Goal: Task Accomplishment & Management: Manage account settings

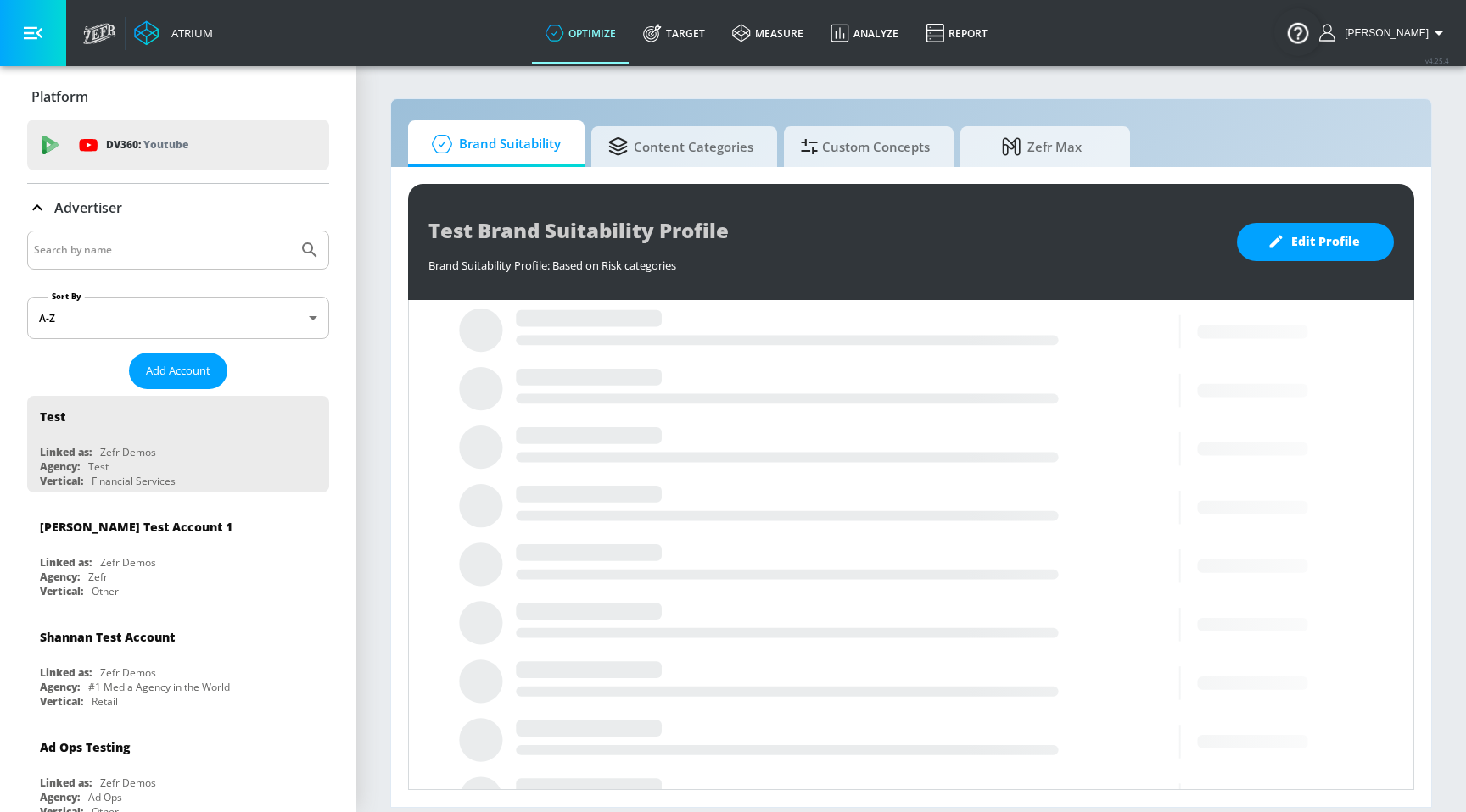
click at [210, 246] on input "Search by name" at bounding box center [162, 250] width 257 height 22
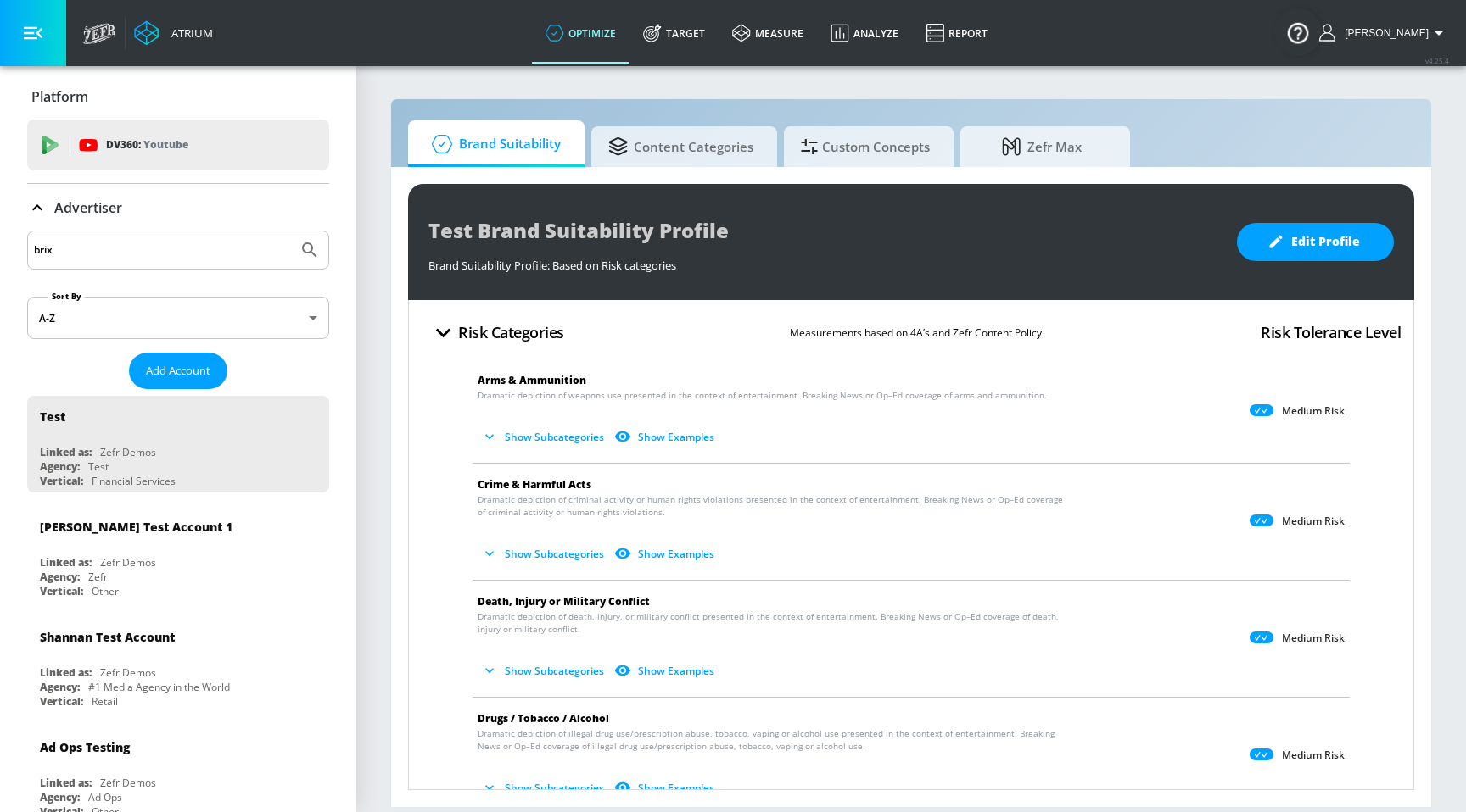
type input "brix"
click at [291, 232] on button "Submit Search" at bounding box center [309, 250] width 37 height 37
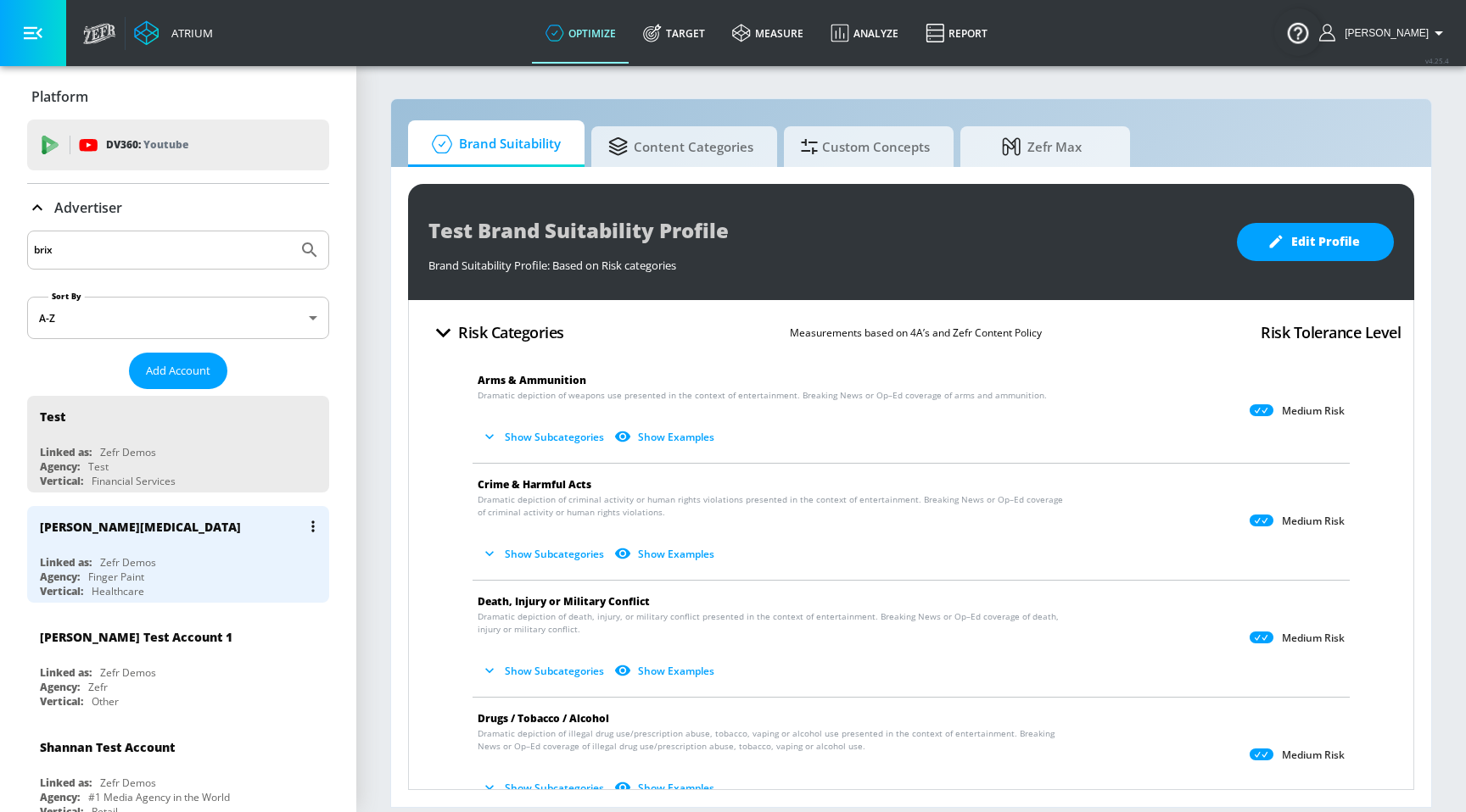
click at [121, 550] on div "Braeburn [MEDICAL_DATA] Linked as: Zefr Demos Agency: Finger Paint Vertical: He…" at bounding box center [177, 555] width 302 height 97
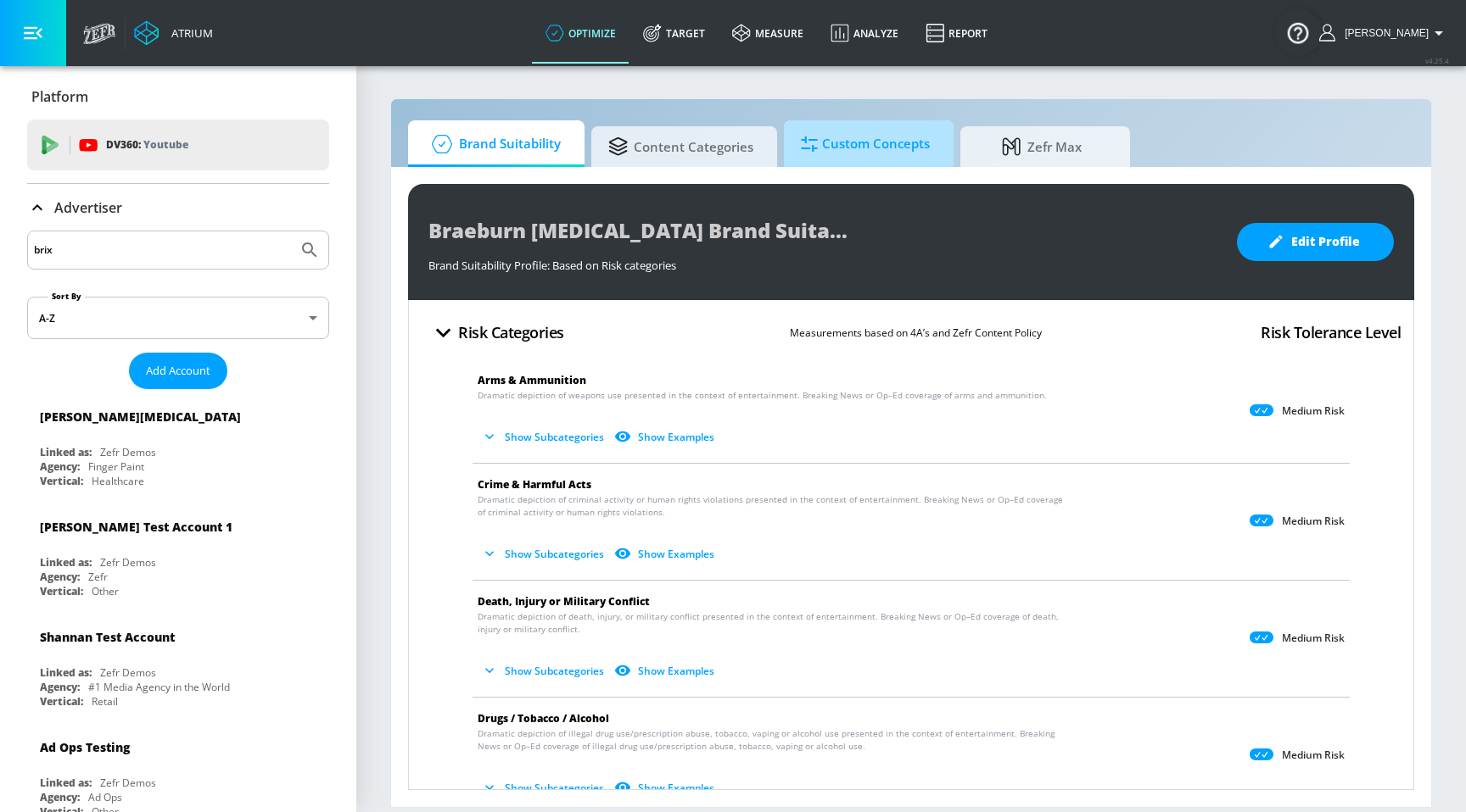
click at [859, 137] on span "Custom Concepts" at bounding box center [866, 144] width 129 height 41
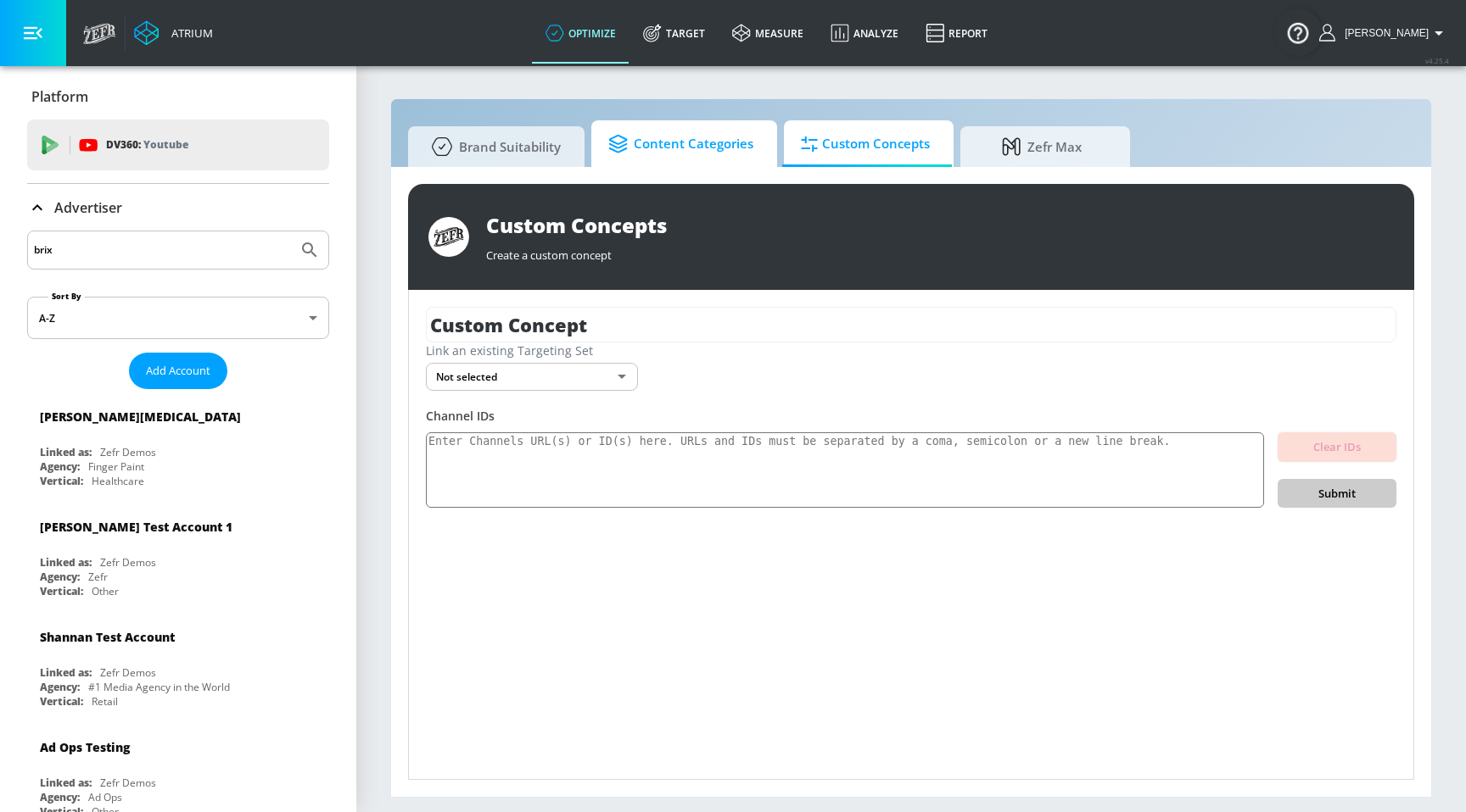
click at [689, 166] on link "Content Categories" at bounding box center [684, 144] width 186 height 47
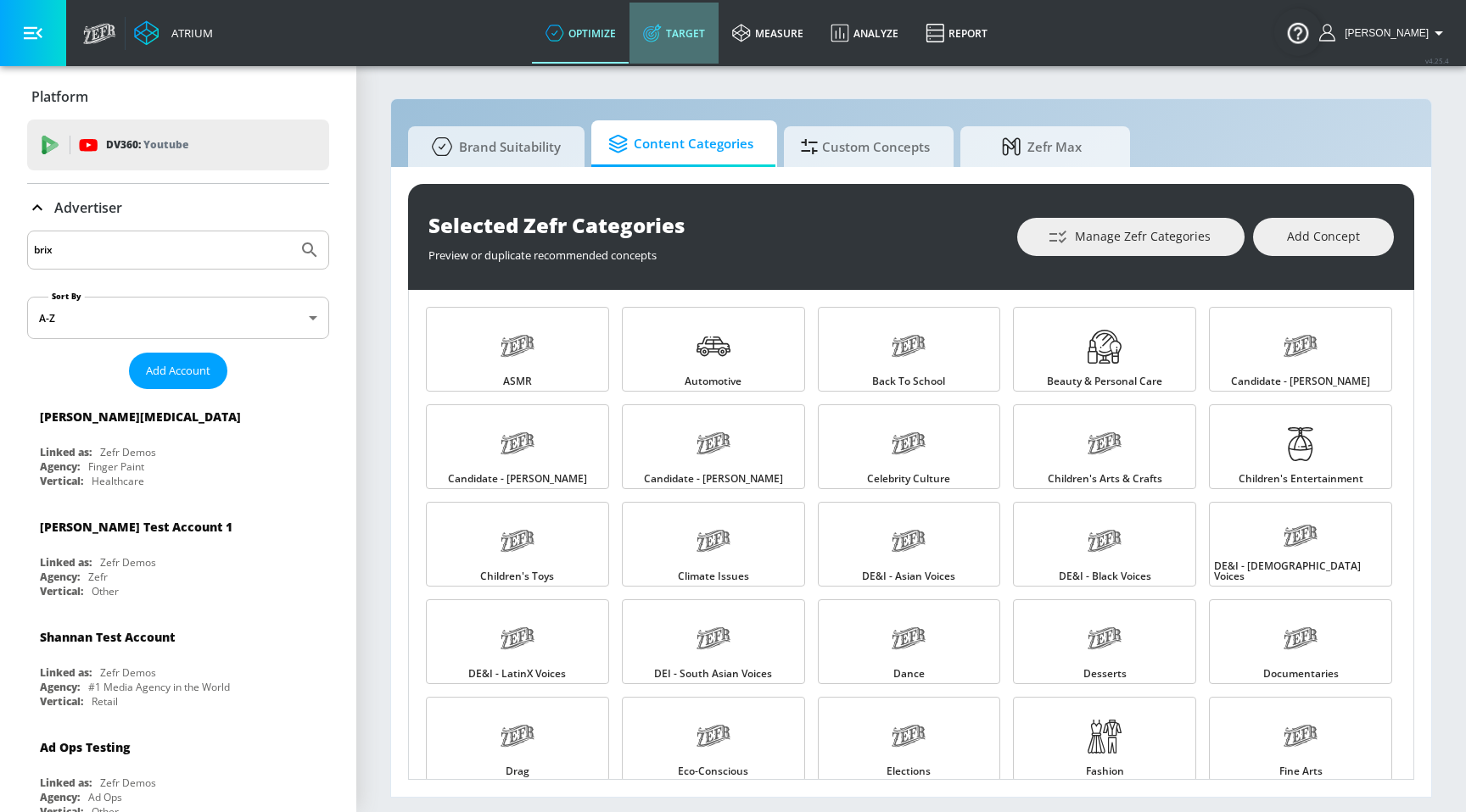
click at [709, 51] on link "Target" at bounding box center [674, 33] width 90 height 61
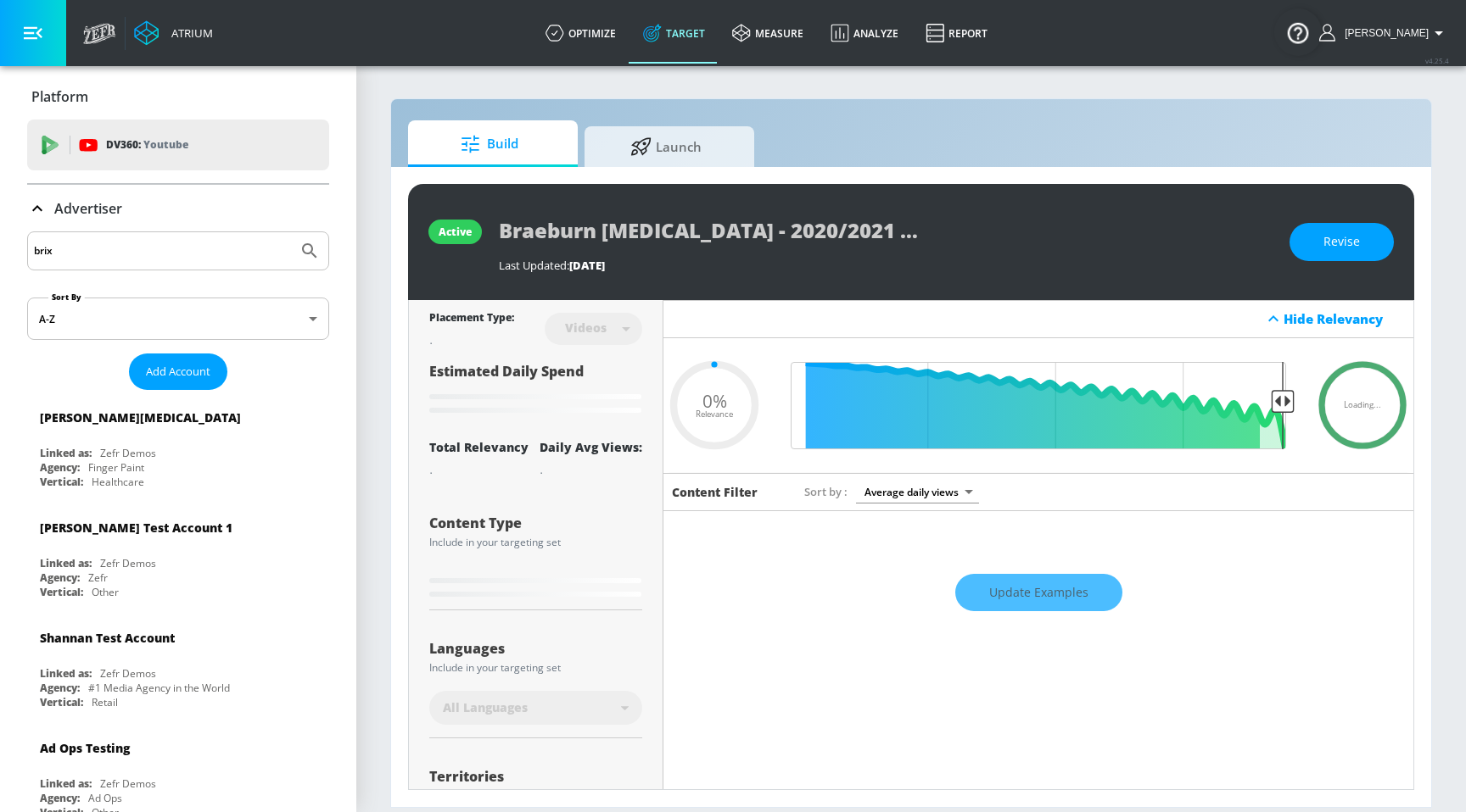
type input "0.58"
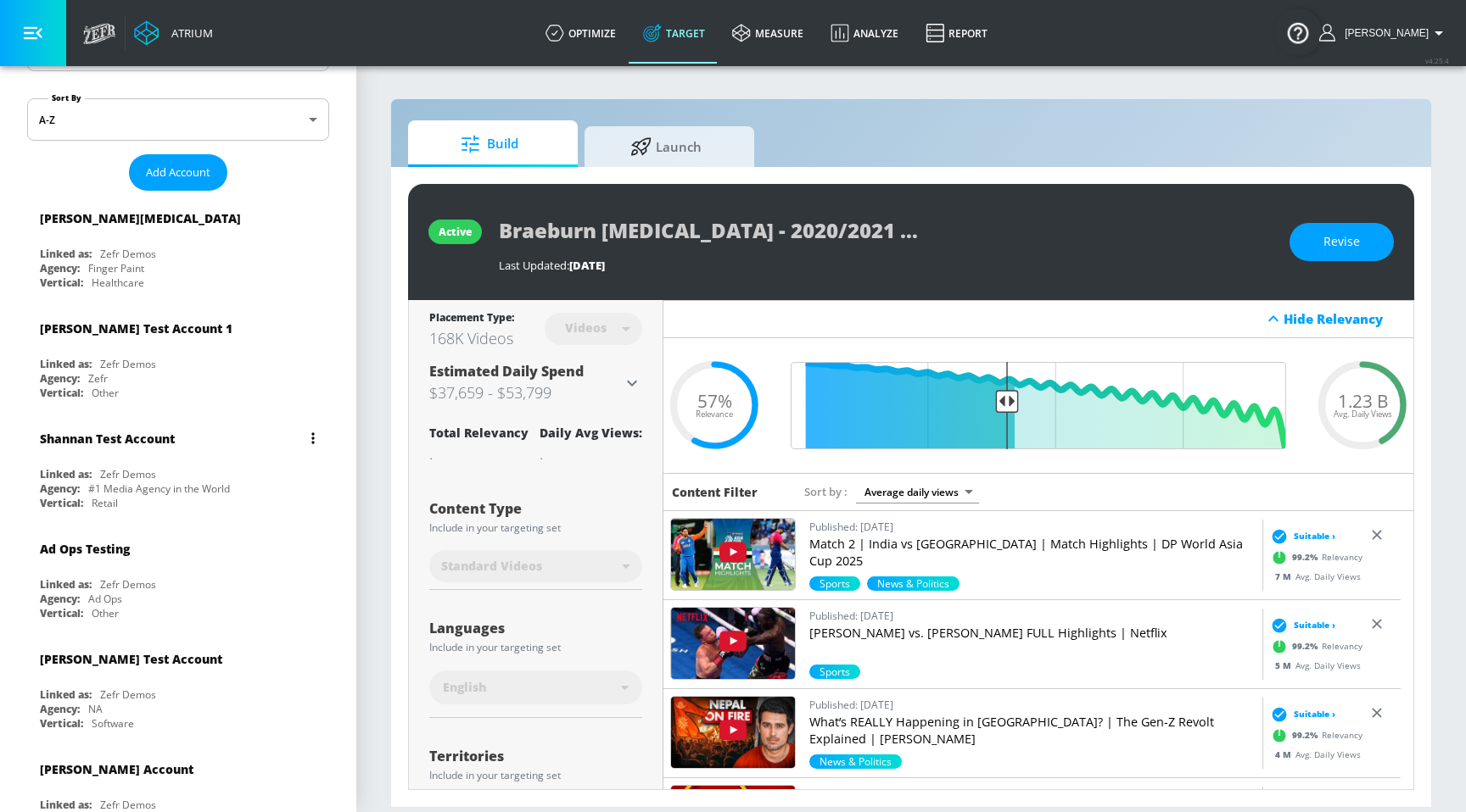
scroll to position [6, 0]
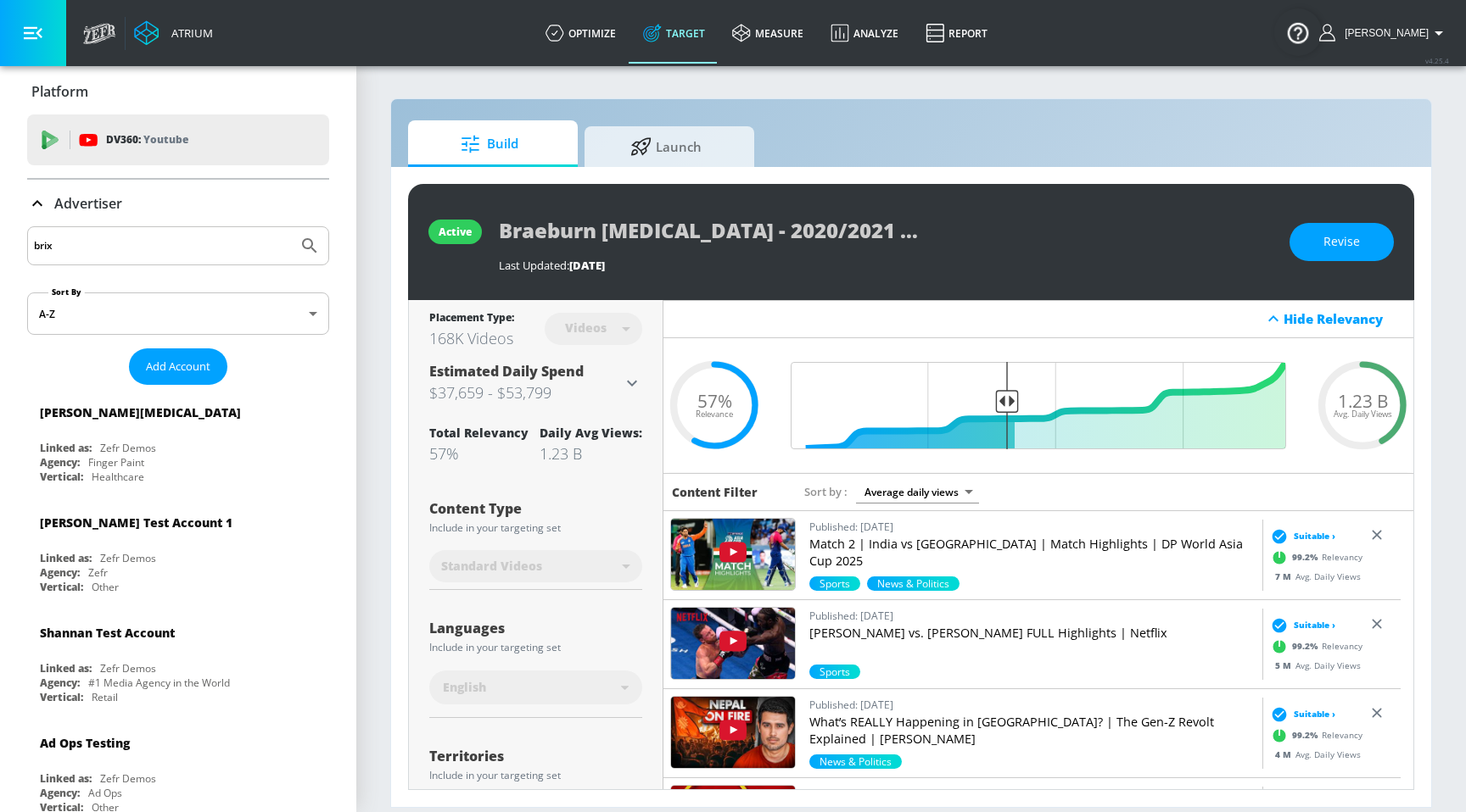
click at [231, 191] on div "Advertiser" at bounding box center [177, 203] width 302 height 47
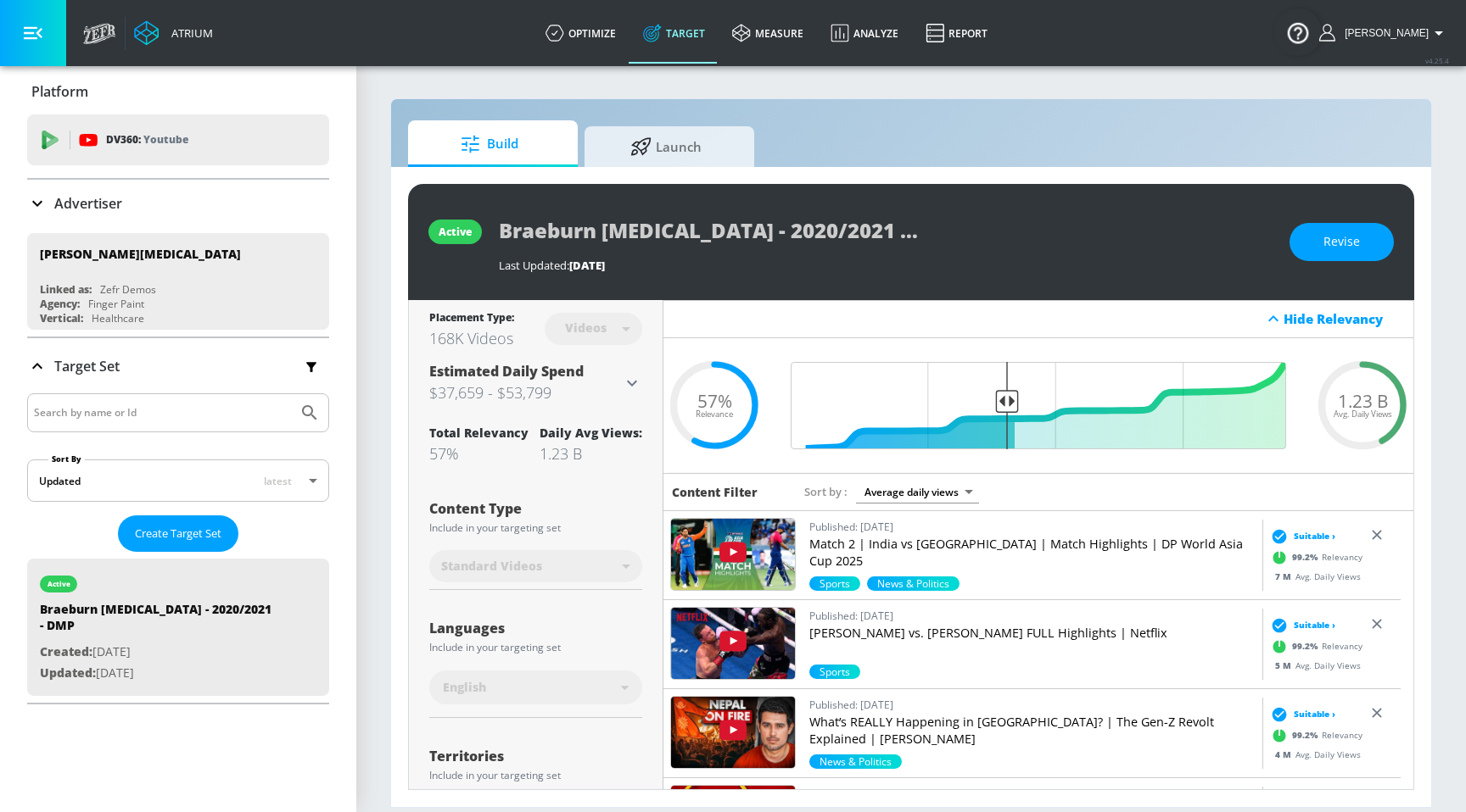
click at [205, 194] on div "Advertiser" at bounding box center [177, 204] width 302 height 20
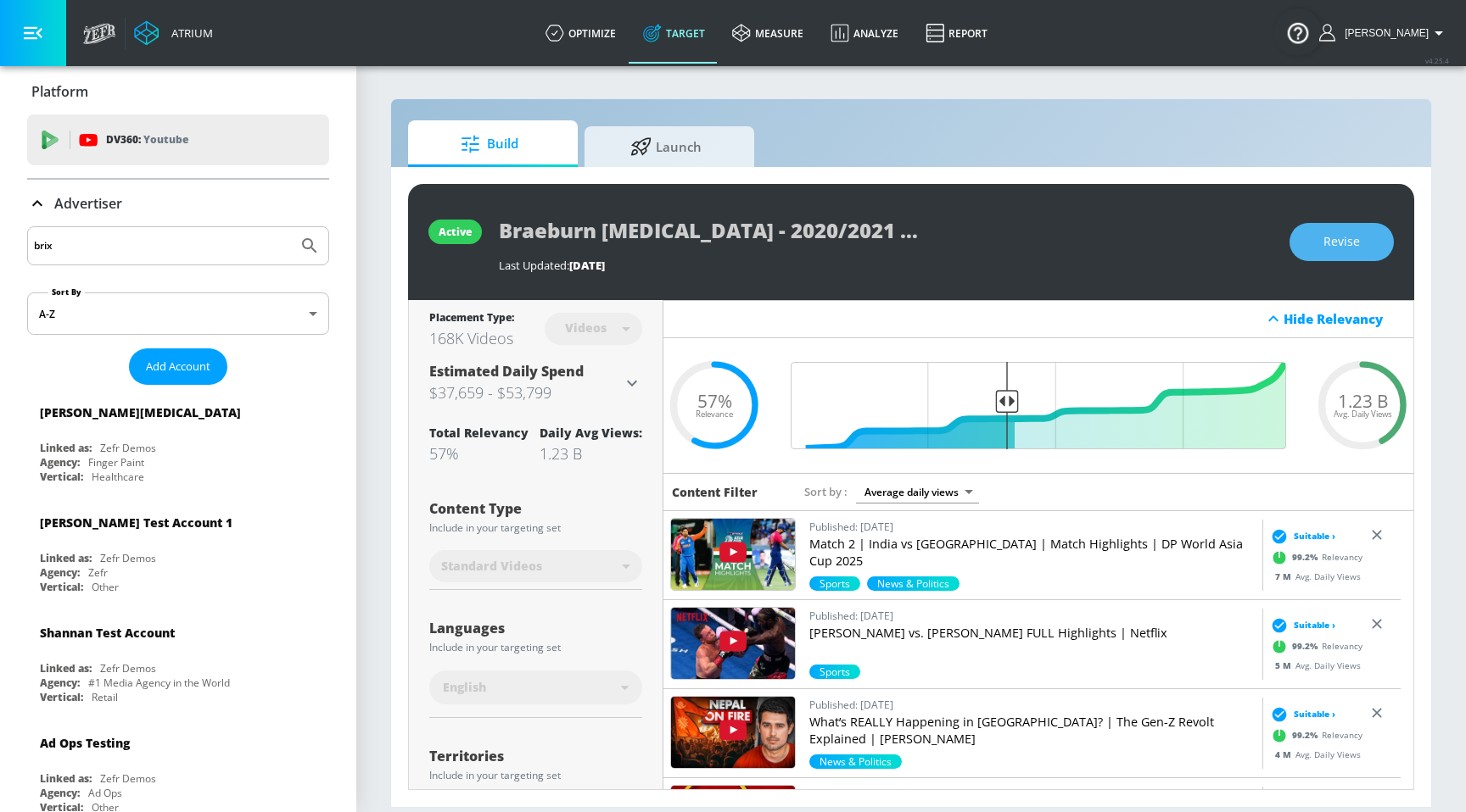
click at [1314, 257] on button "Revise" at bounding box center [1341, 242] width 104 height 38
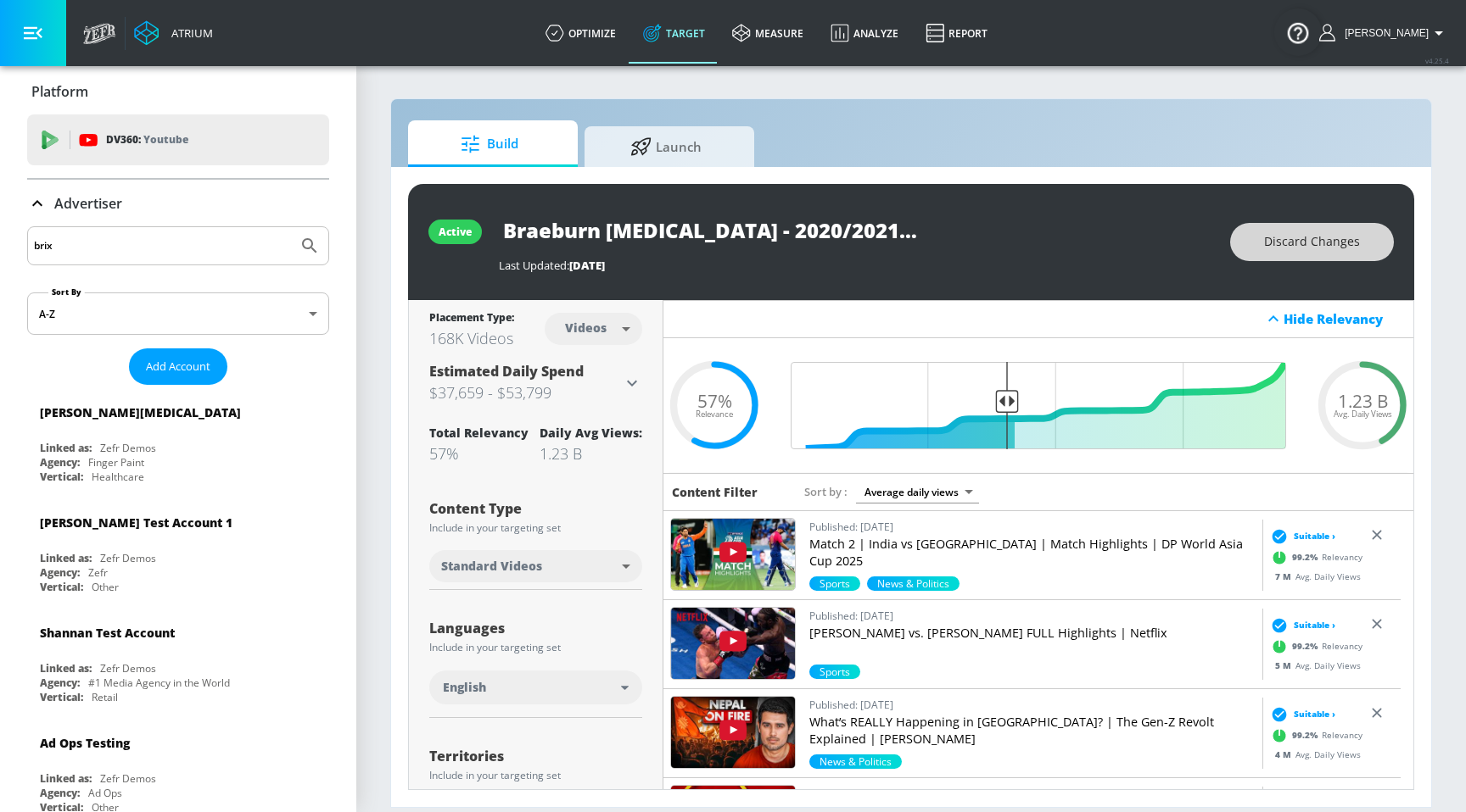
click at [1310, 257] on button "Discard Changes" at bounding box center [1312, 242] width 163 height 38
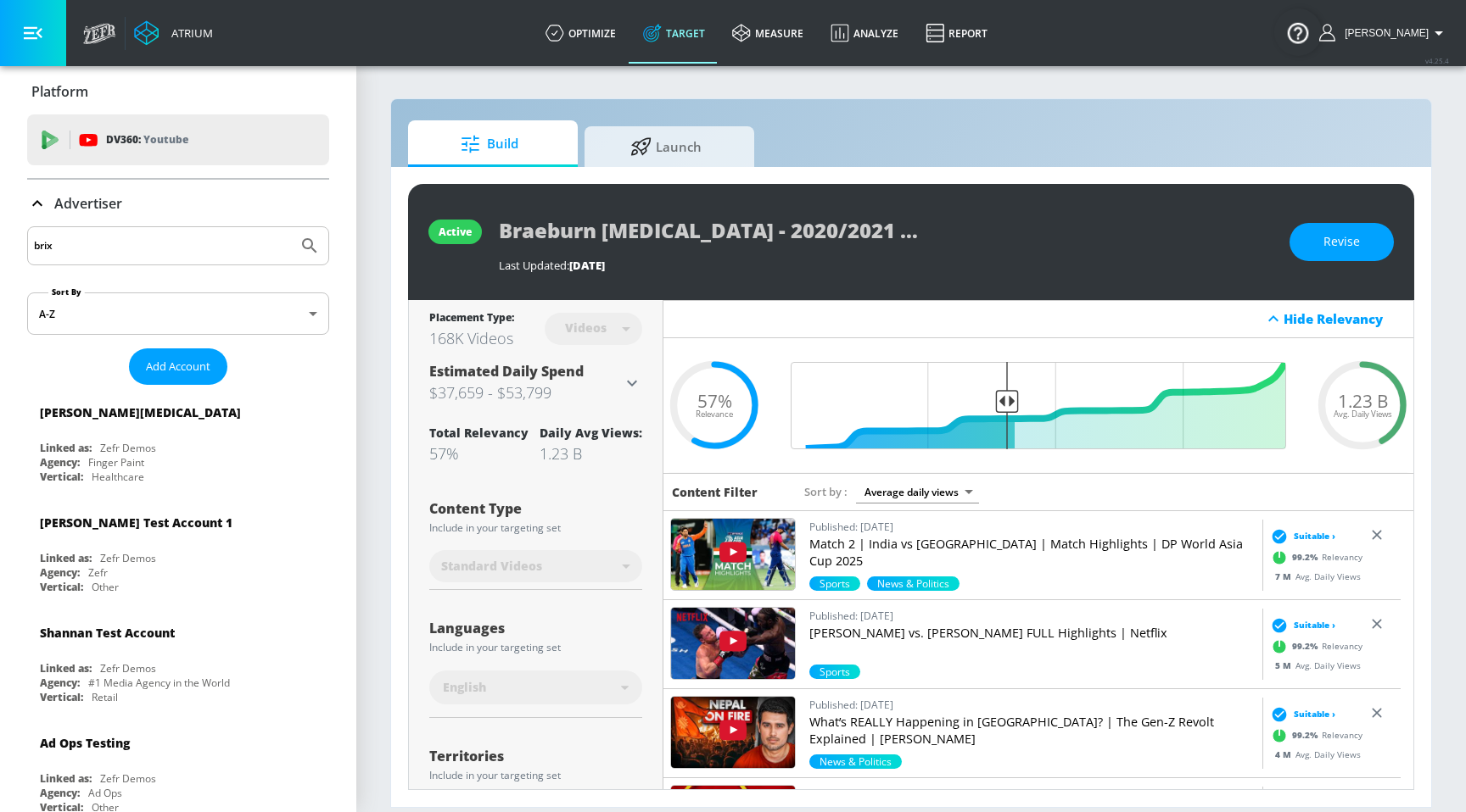
click at [1243, 247] on div "Braeburn [MEDICAL_DATA] - 2020/2021 - DMP" at bounding box center [885, 230] width 774 height 38
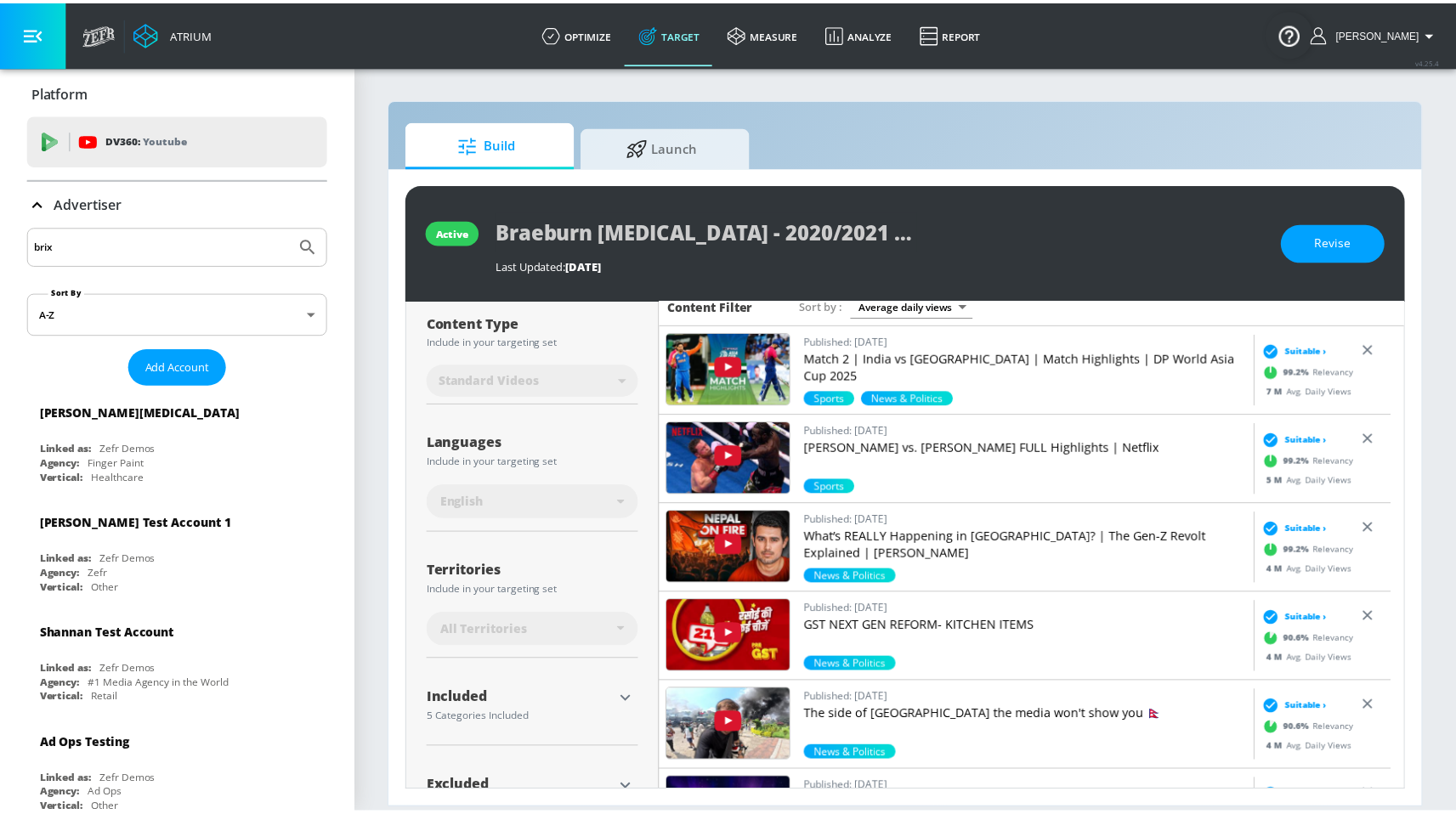
scroll to position [247, 0]
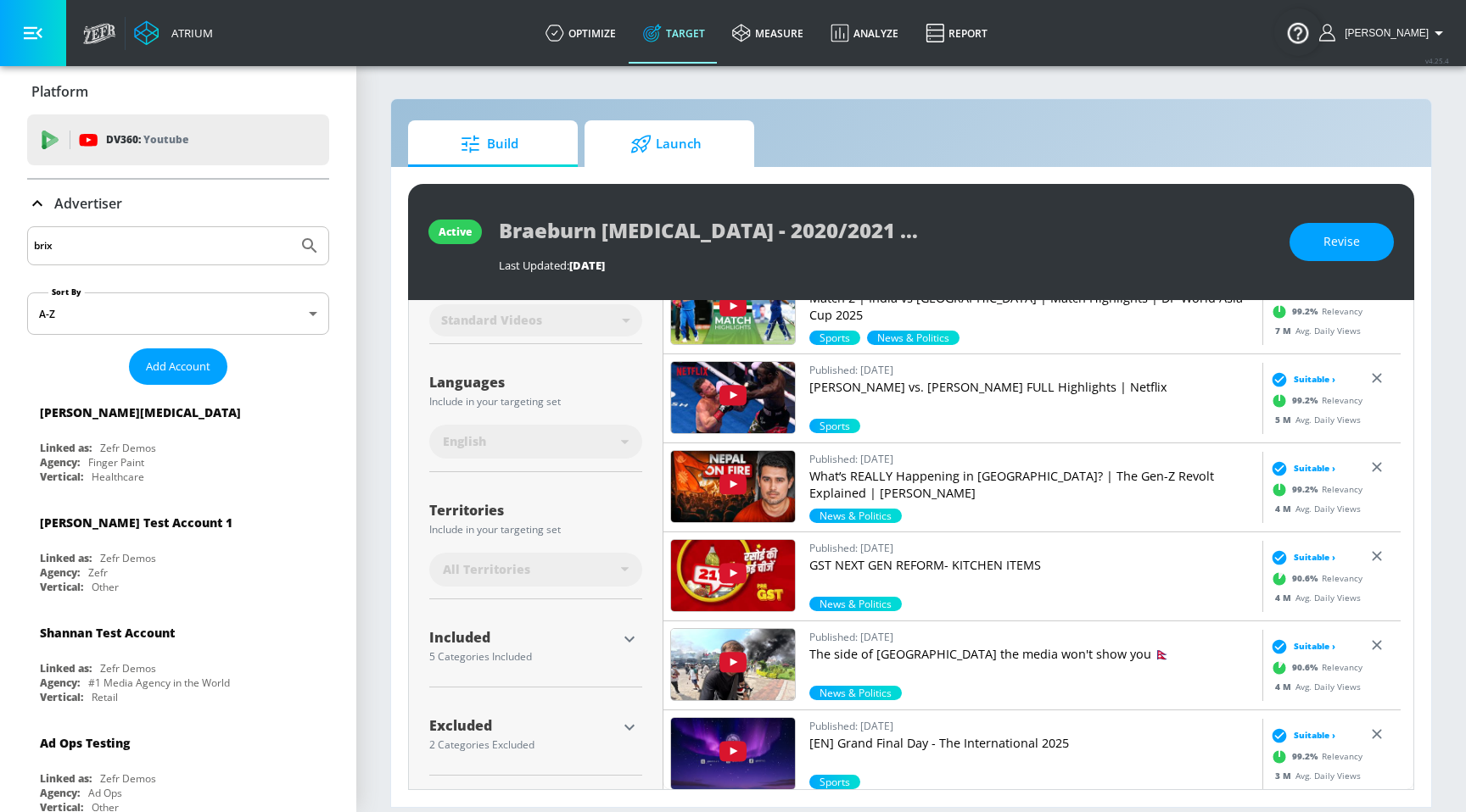
click at [710, 152] on span "Launch" at bounding box center [667, 144] width 129 height 41
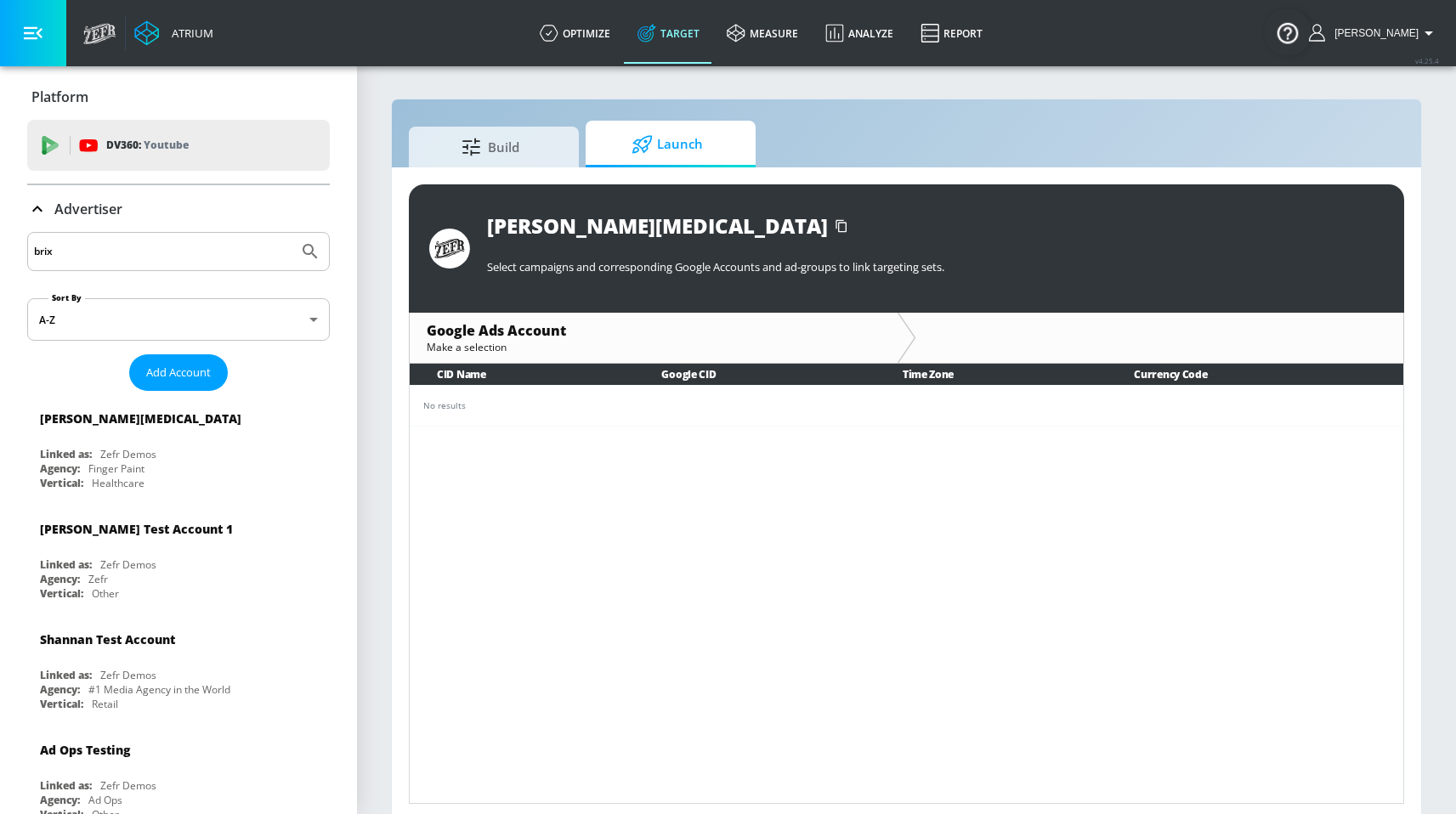
click at [211, 266] on div "brix" at bounding box center [178, 252] width 302 height 39
click at [204, 257] on input "brix" at bounding box center [163, 252] width 257 height 22
type input "[PERSON_NAME]"
click at [291, 233] on button "Submit Search" at bounding box center [310, 252] width 37 height 37
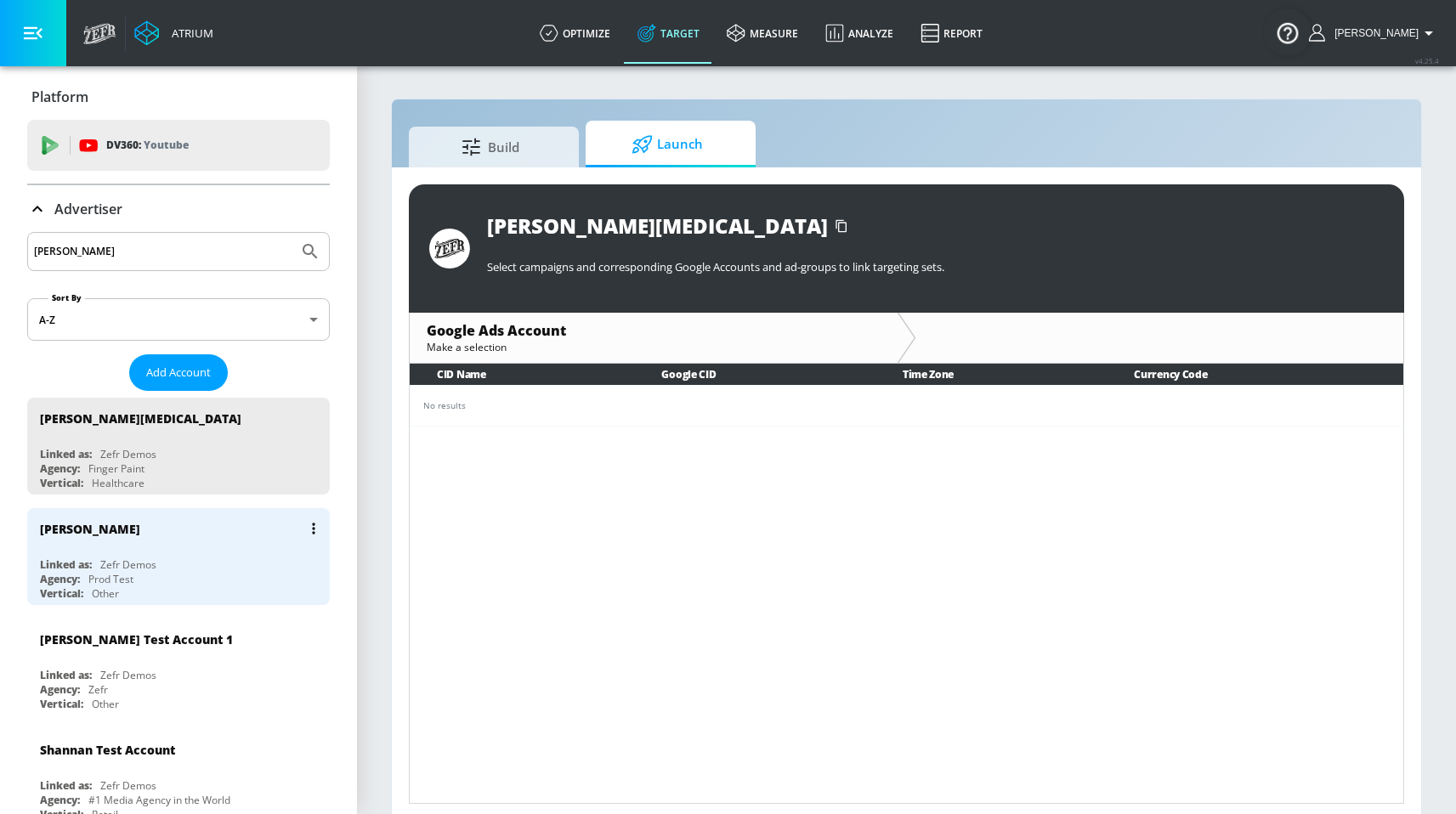
click at [205, 563] on div "Linked as: Zefr Demos" at bounding box center [182, 565] width 286 height 15
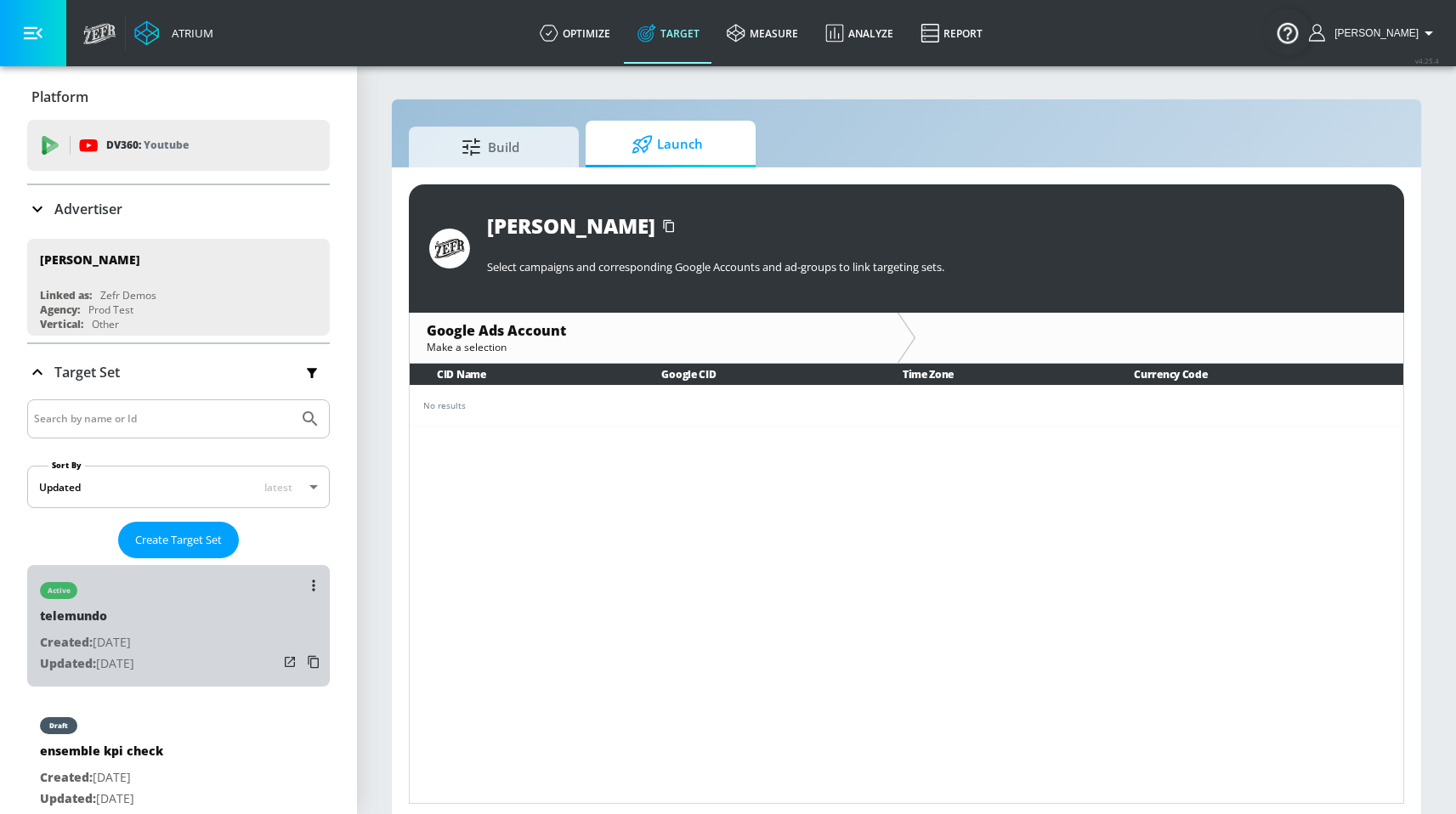
click at [177, 635] on div "active telemundo Created: [DATE] Updated: [DATE]" at bounding box center [178, 625] width 302 height 121
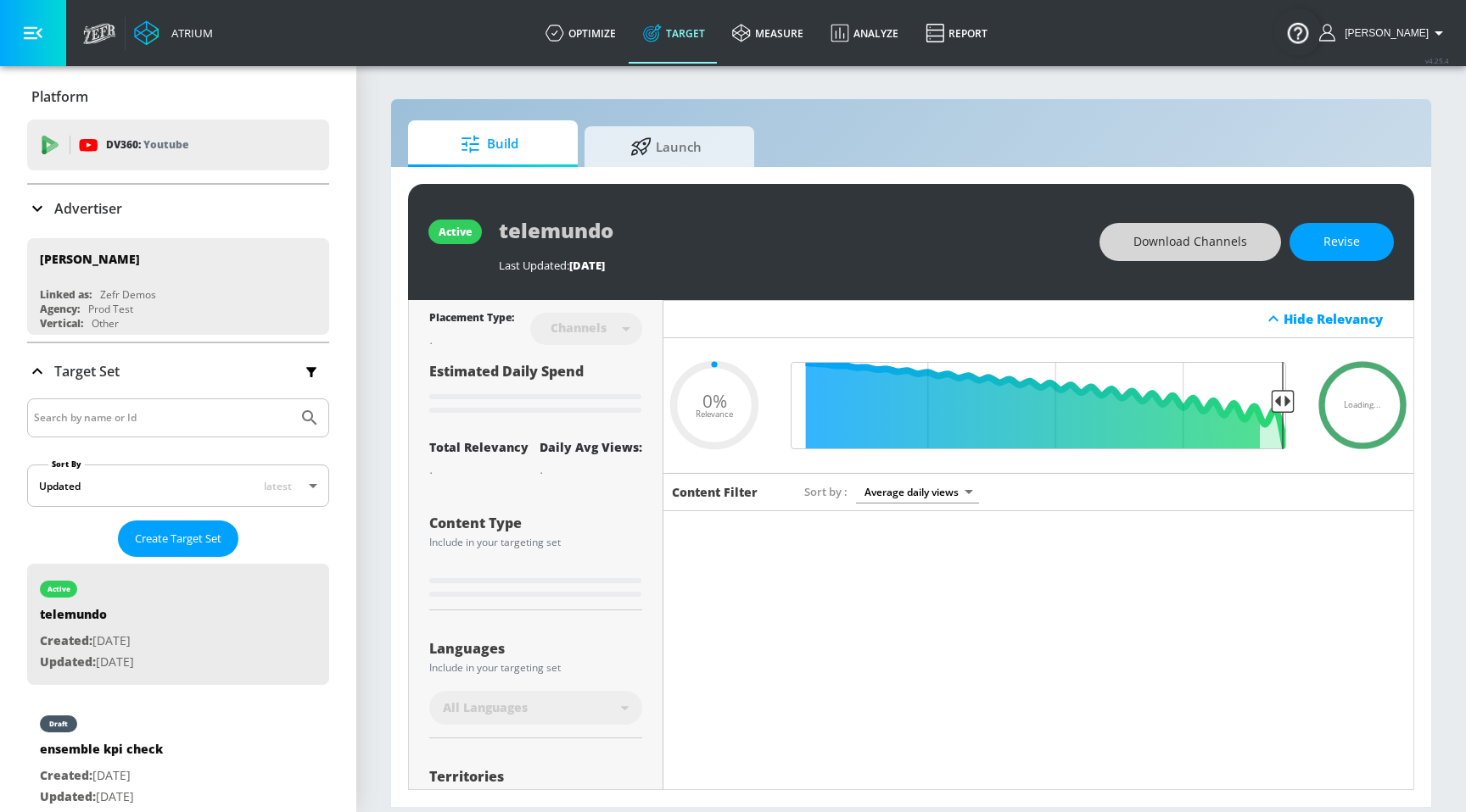
type input "0.05"
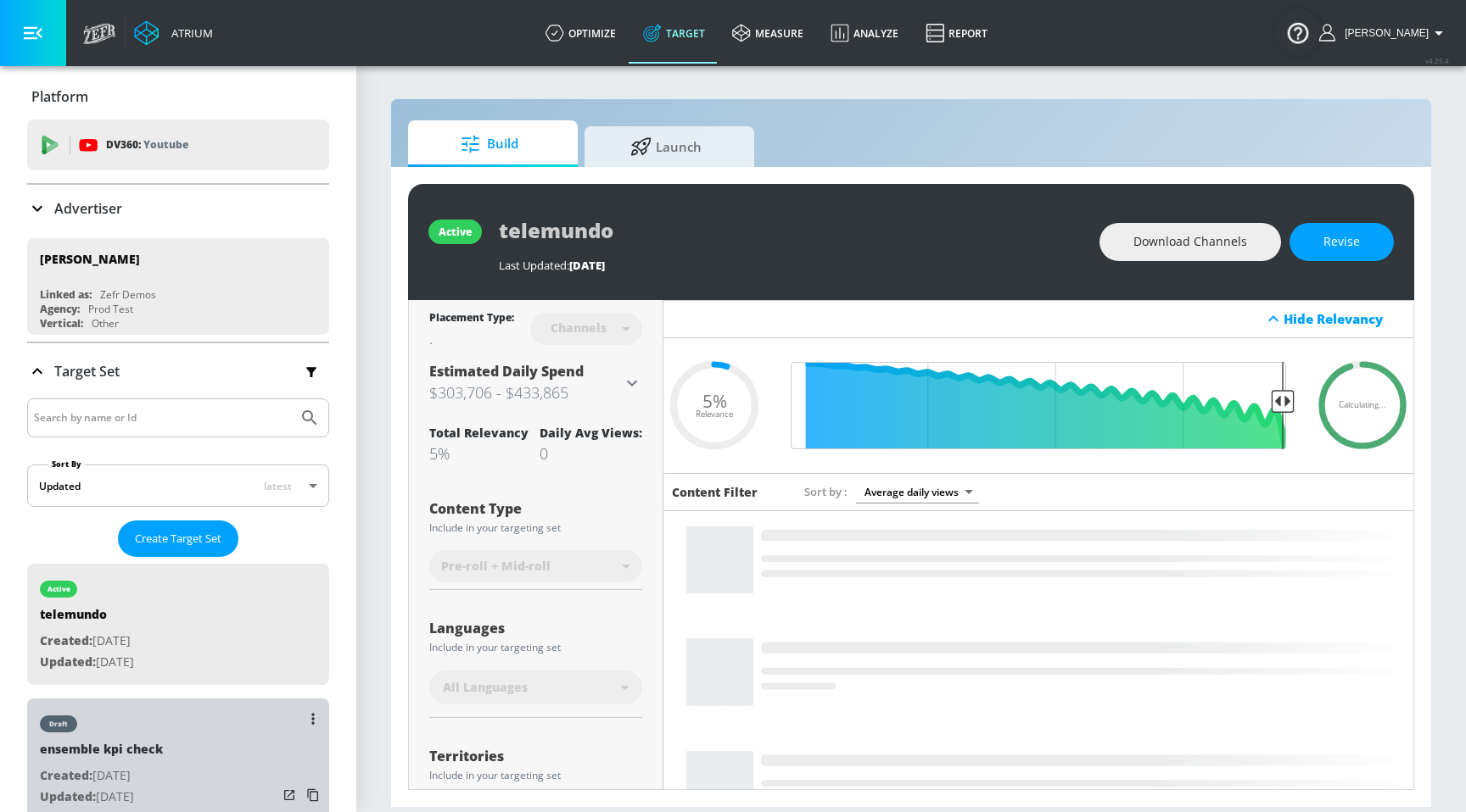
click at [205, 746] on div "draft ensemble kpi check Created: [DATE] Updated: [DATE]" at bounding box center [177, 758] width 302 height 121
type input "ensemble kpi check"
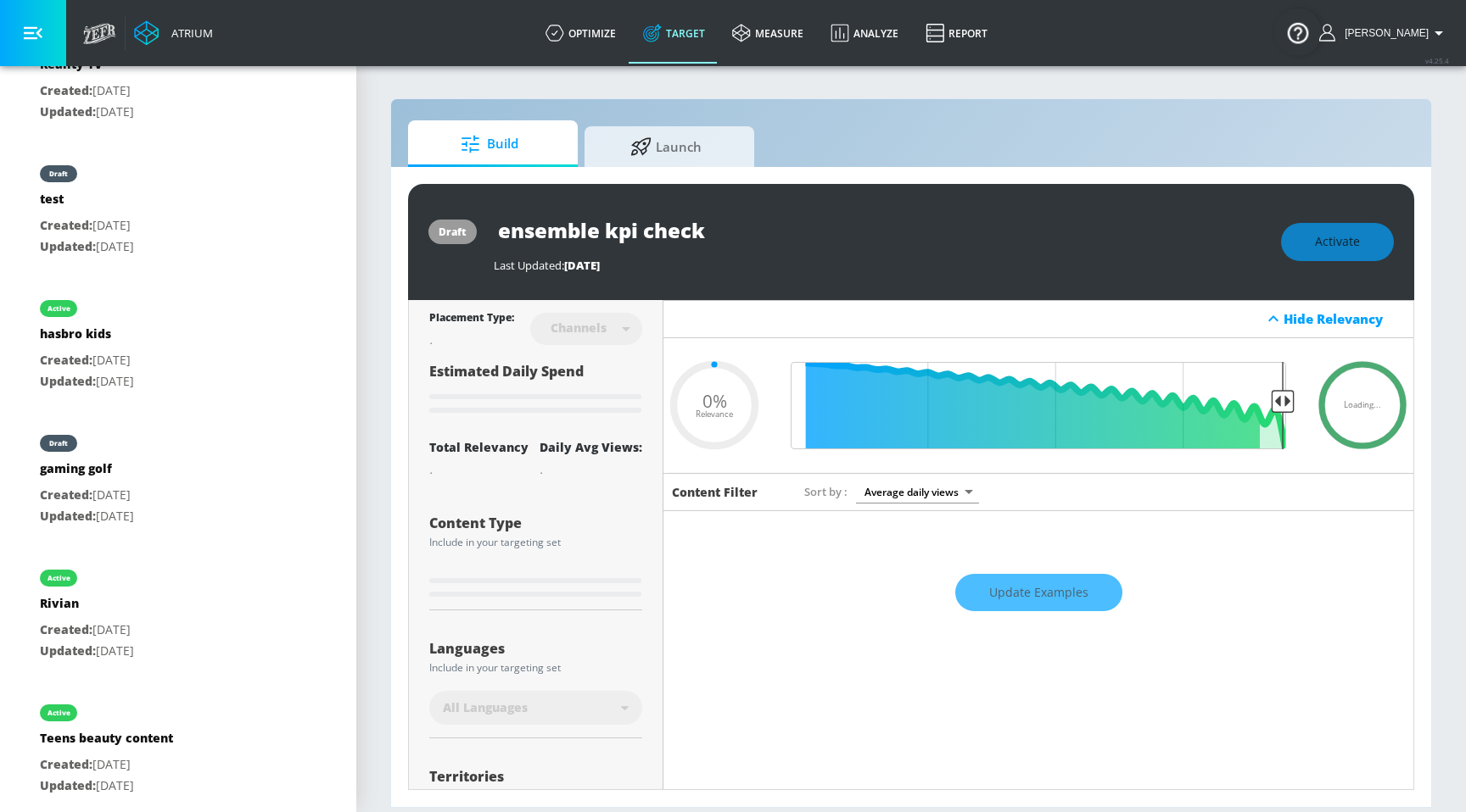
type input "0.63"
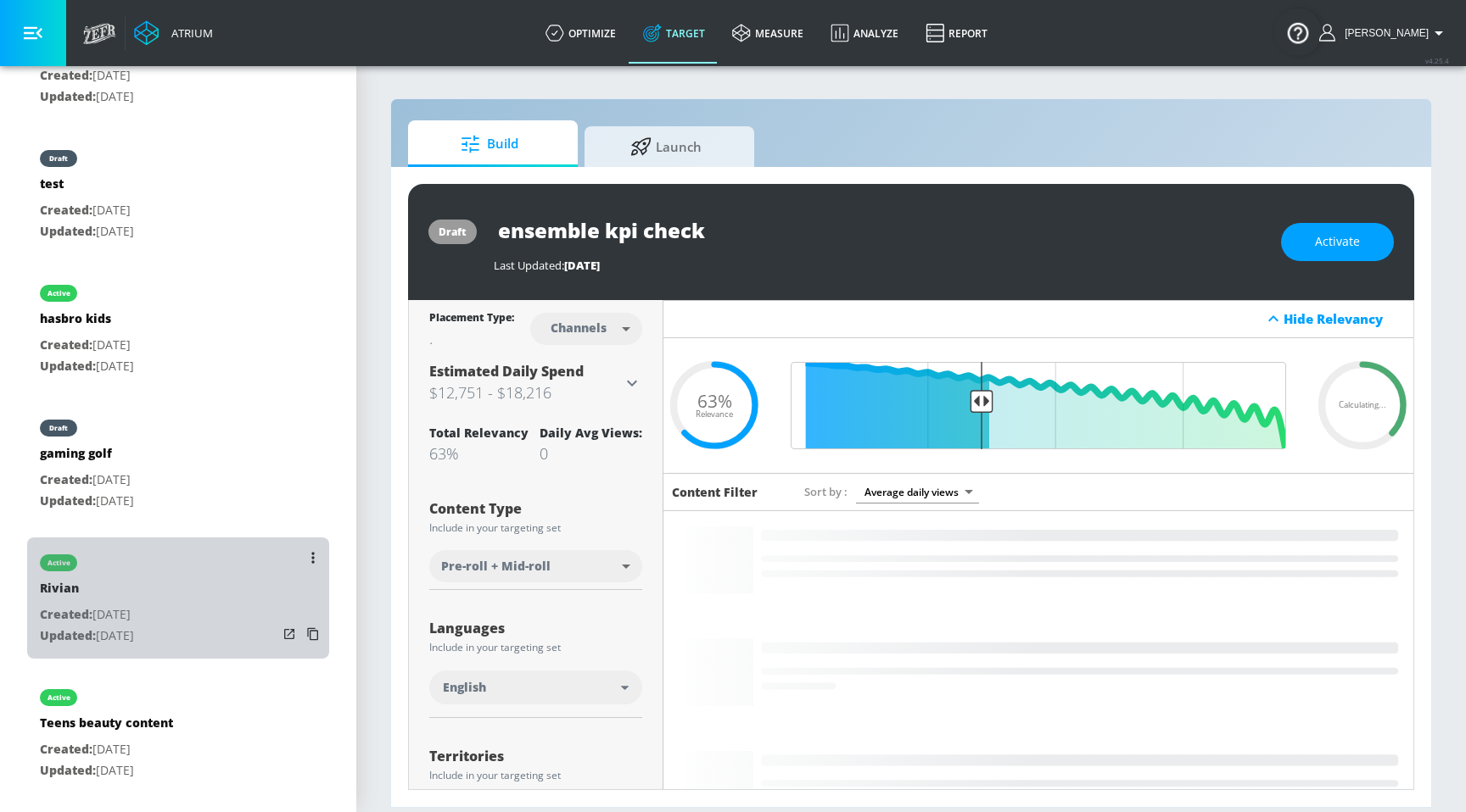
click at [203, 613] on div "active Rivian Created: [DATE] Updated: [DATE]" at bounding box center [177, 598] width 302 height 121
type input "Rivian"
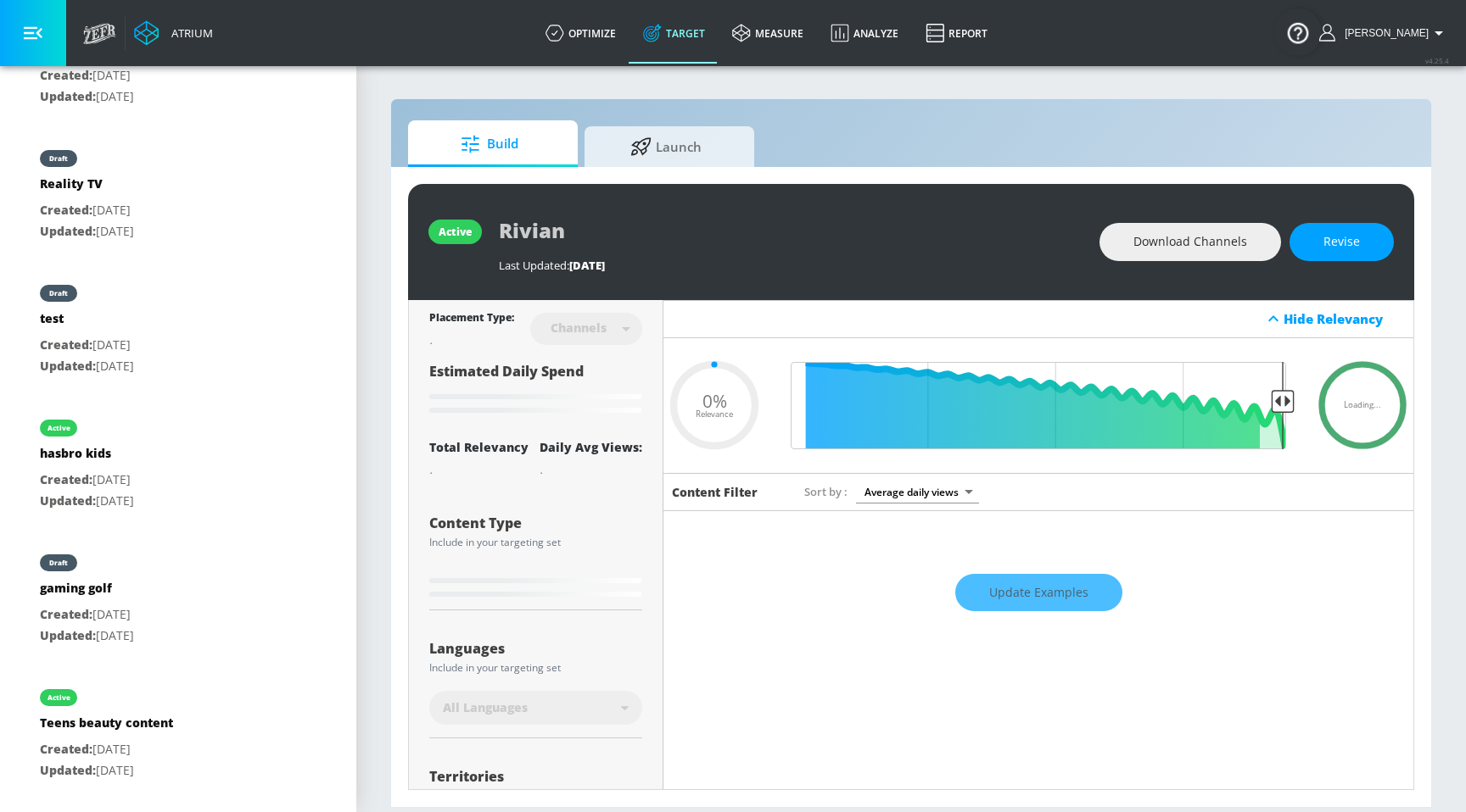
click at [1352, 263] on div "active Rivian Last Updated: [DATE] Download Channels Revise" at bounding box center [911, 242] width 1006 height 116
click at [1338, 259] on button "Revise" at bounding box center [1341, 242] width 104 height 38
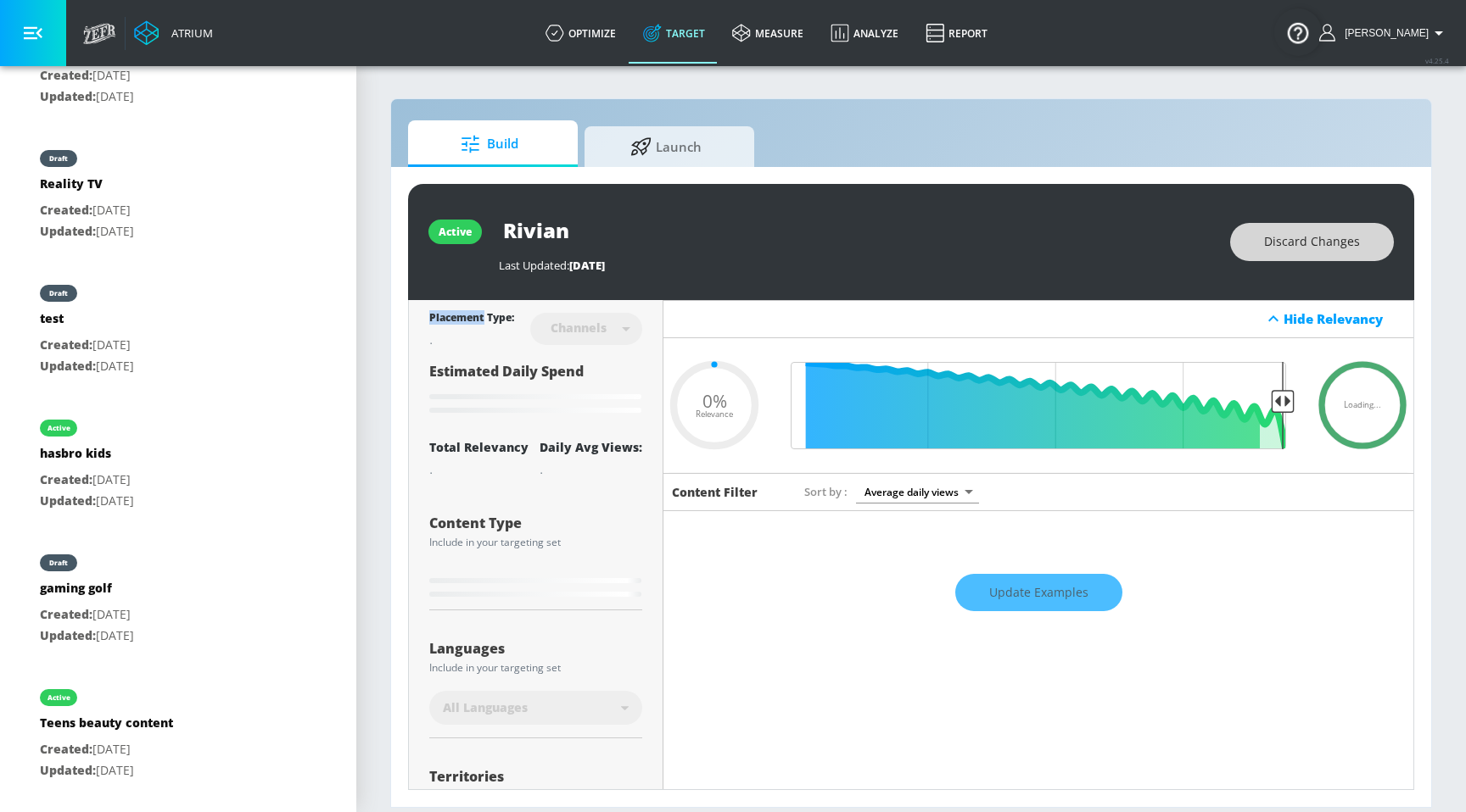
type input "0.6"
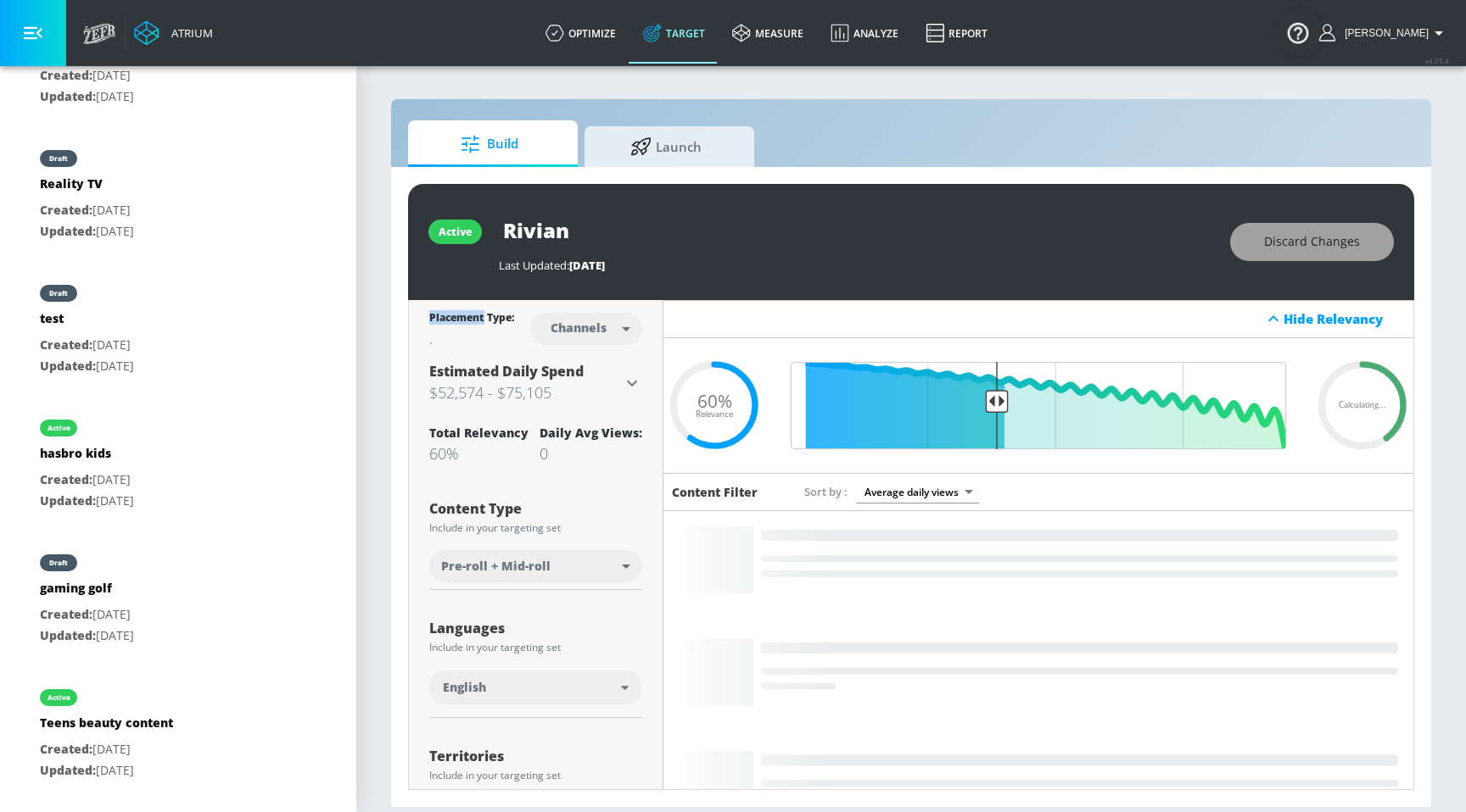
click at [1338, 253] on button "Discard Changes" at bounding box center [1312, 242] width 163 height 38
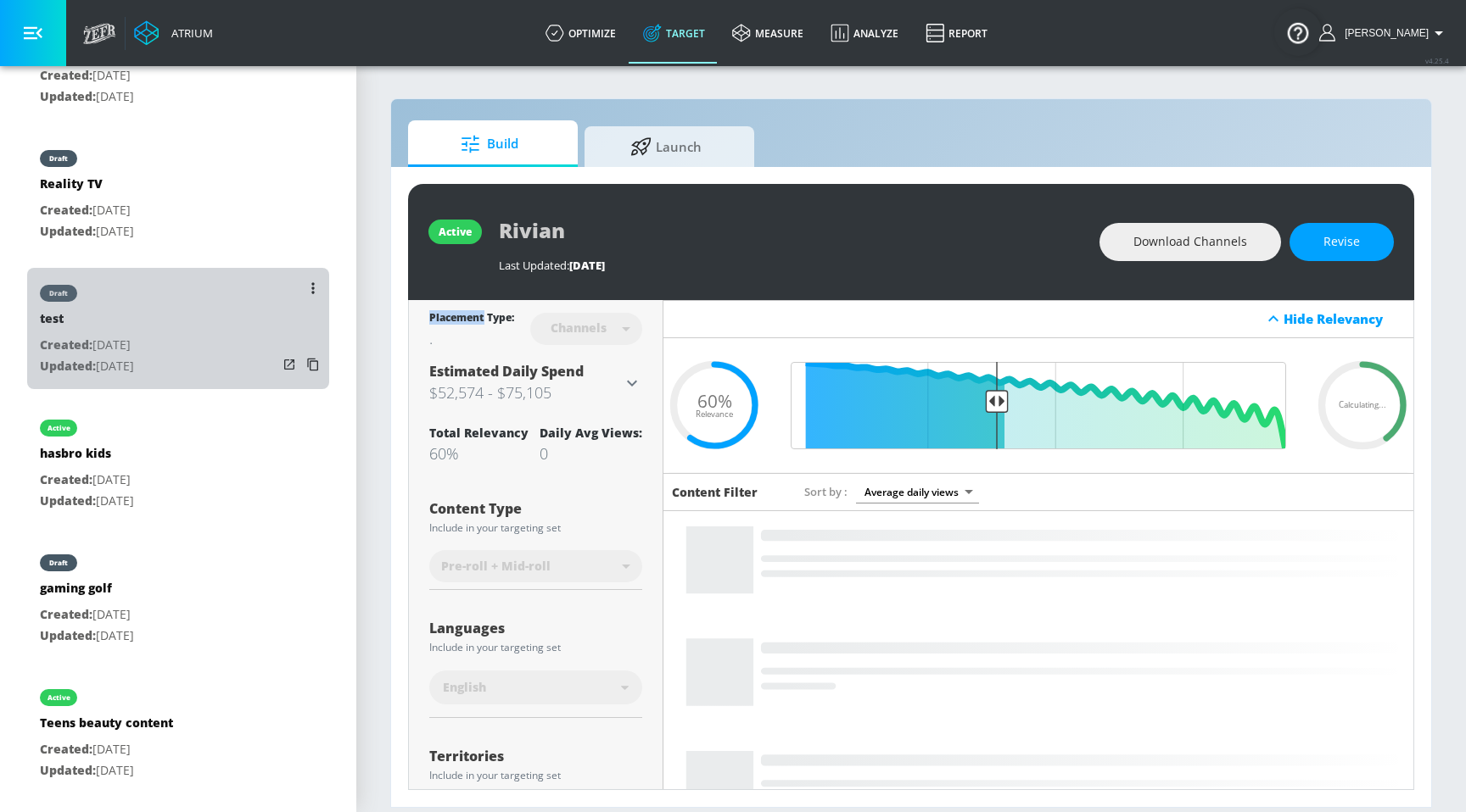
click at [252, 334] on div "draft test Created: [DATE] Updated: [DATE]" at bounding box center [177, 328] width 302 height 121
type input "test"
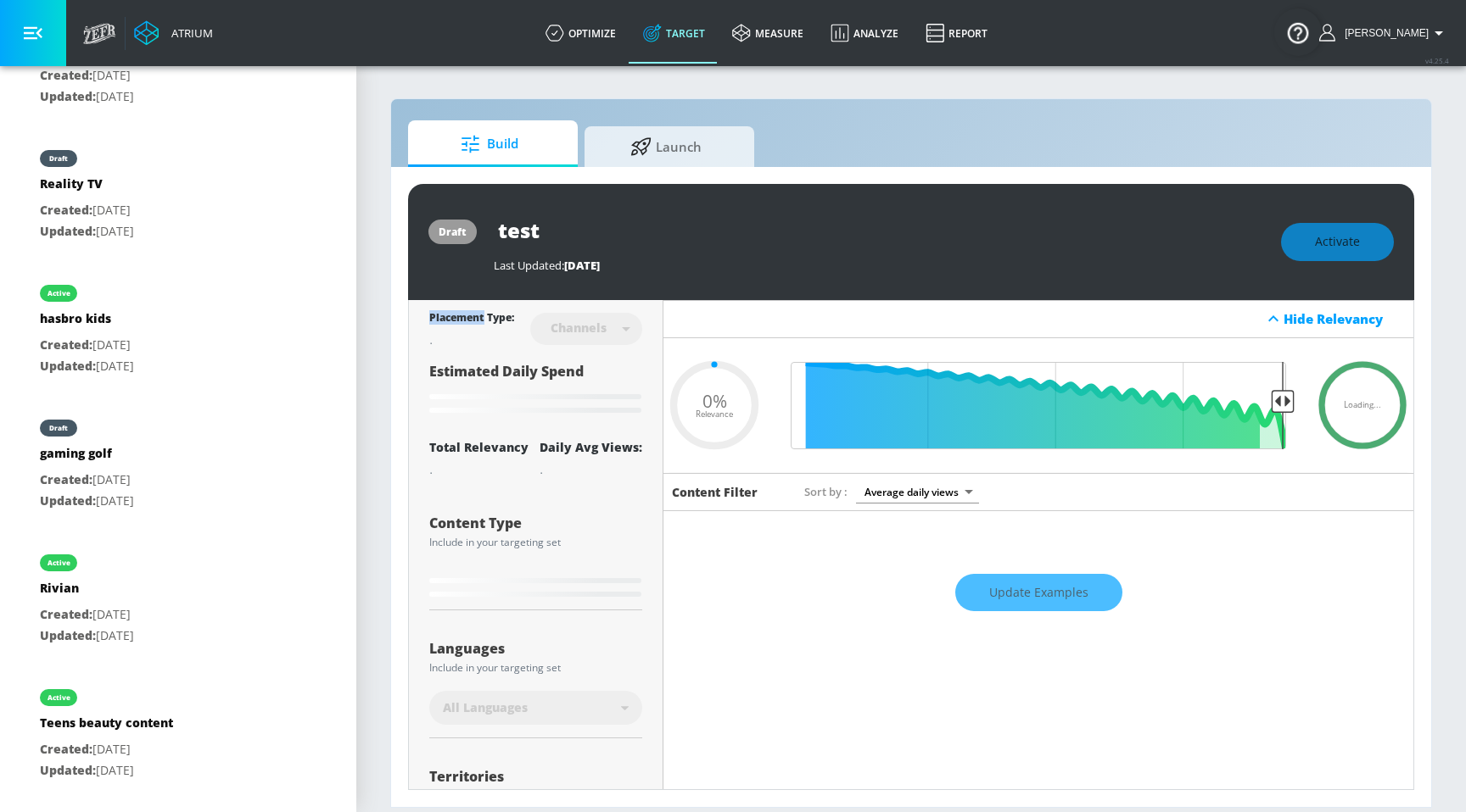
type input "0.68"
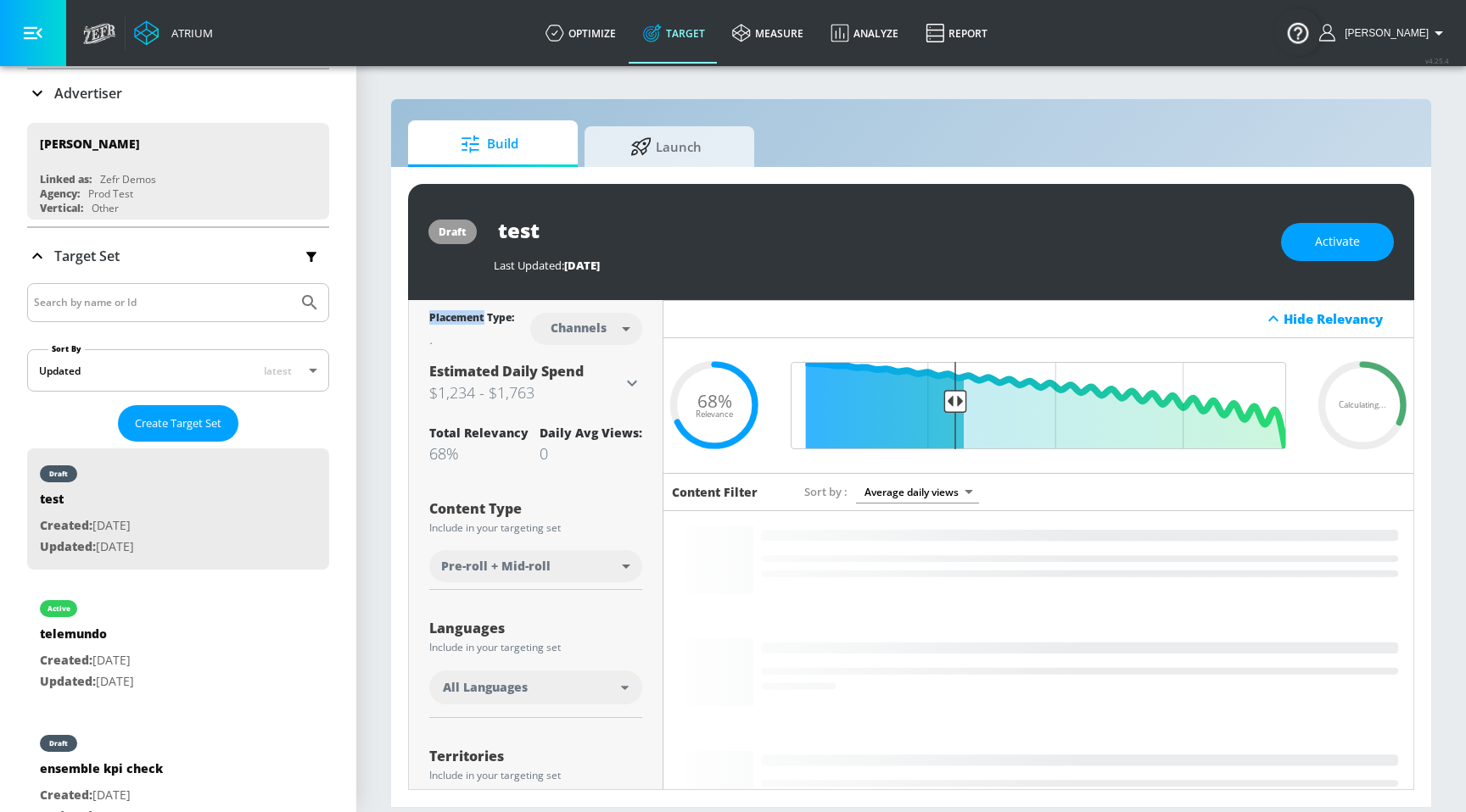
scroll to position [184, 0]
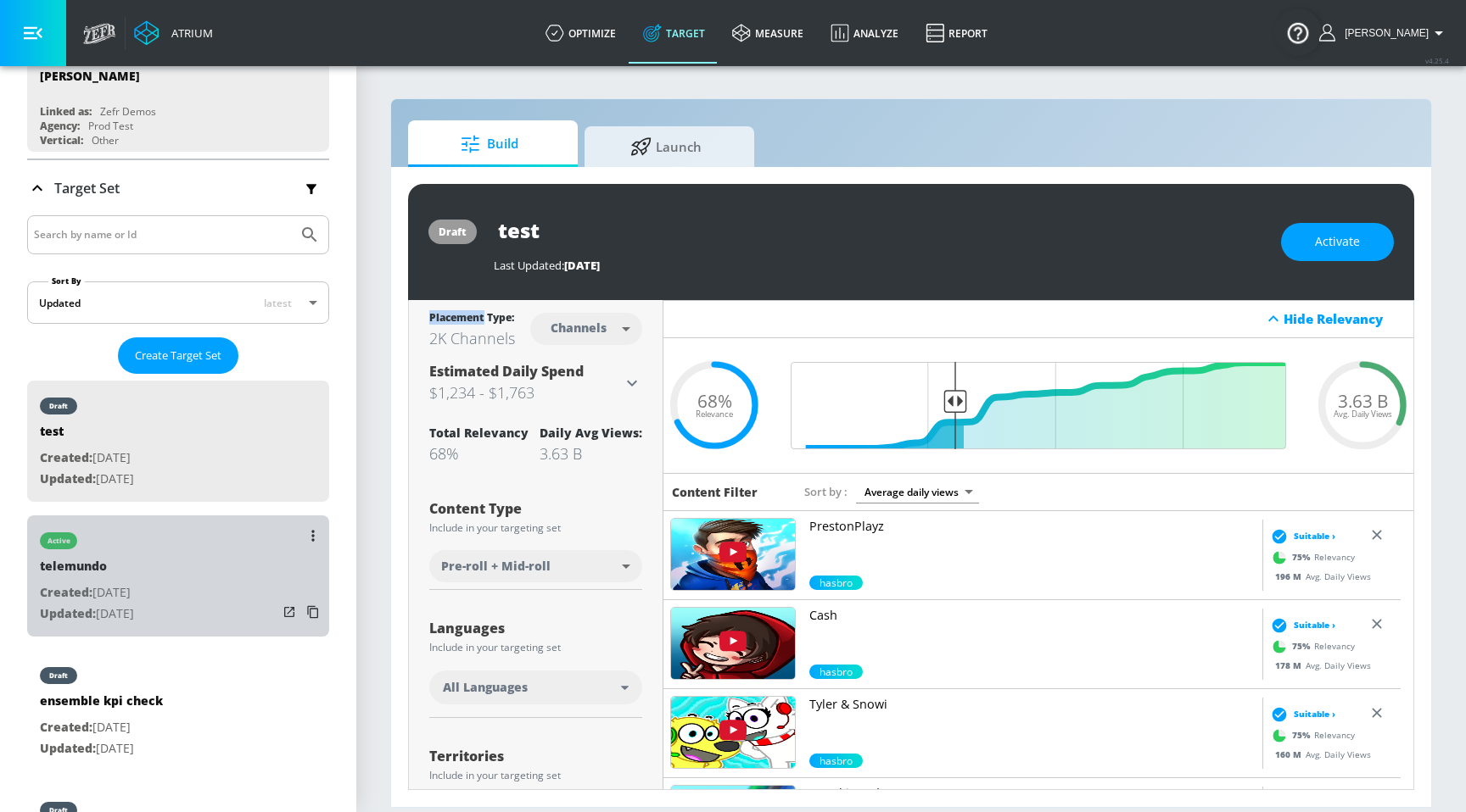
click at [207, 560] on div "active telemundo Created: [DATE] Updated: [DATE]" at bounding box center [177, 576] width 302 height 121
type input "telemundo"
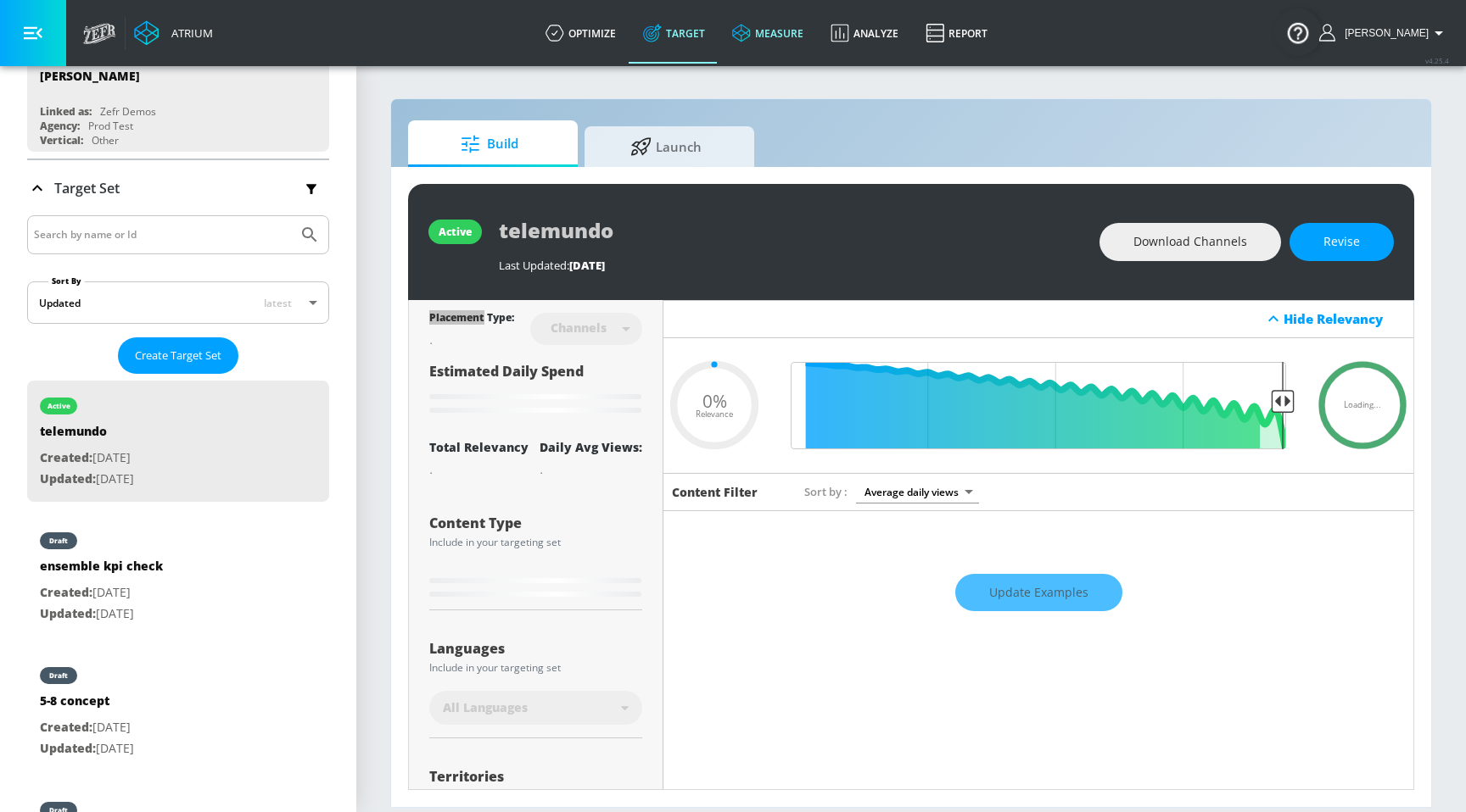
type input "0.05"
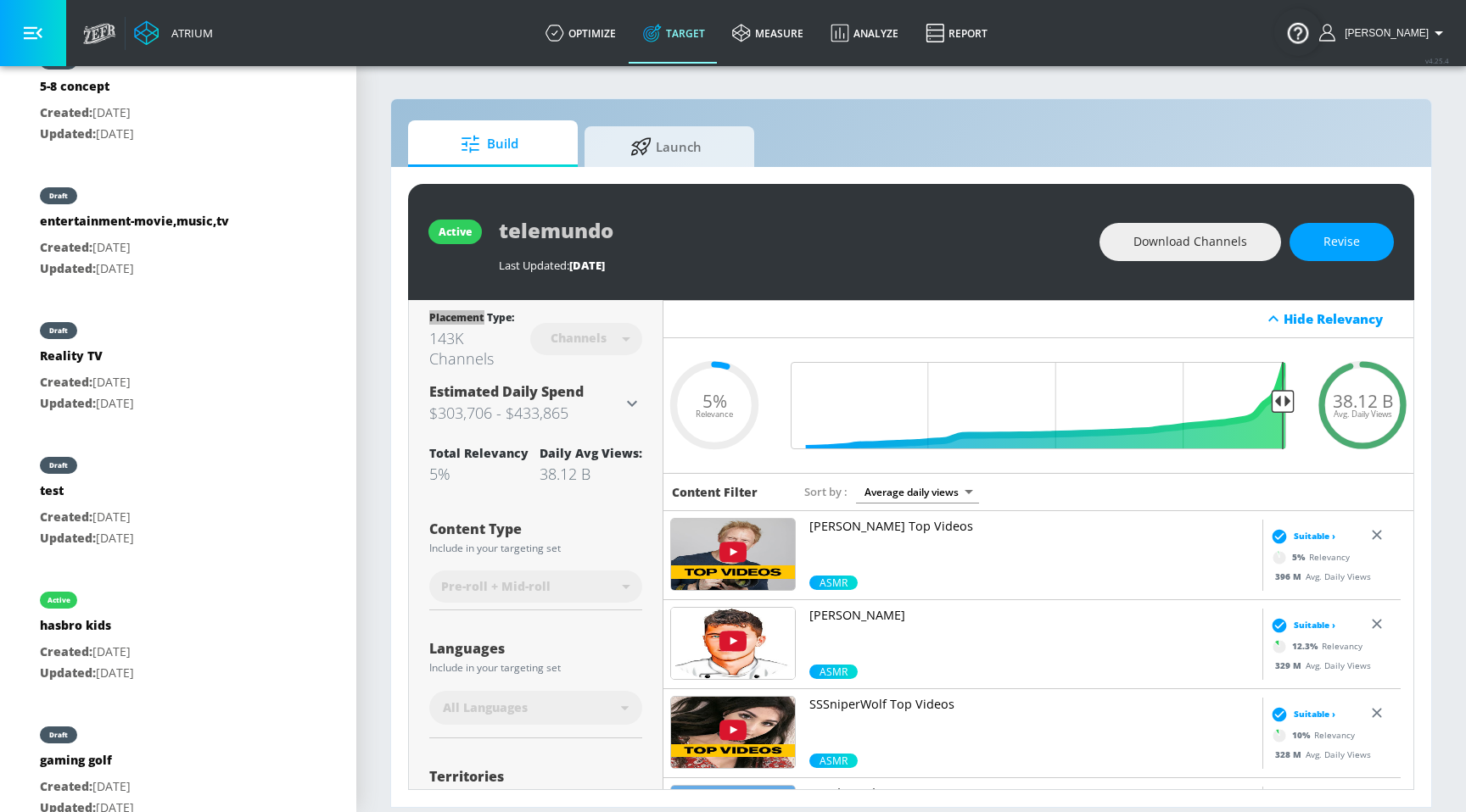
scroll to position [787, 0]
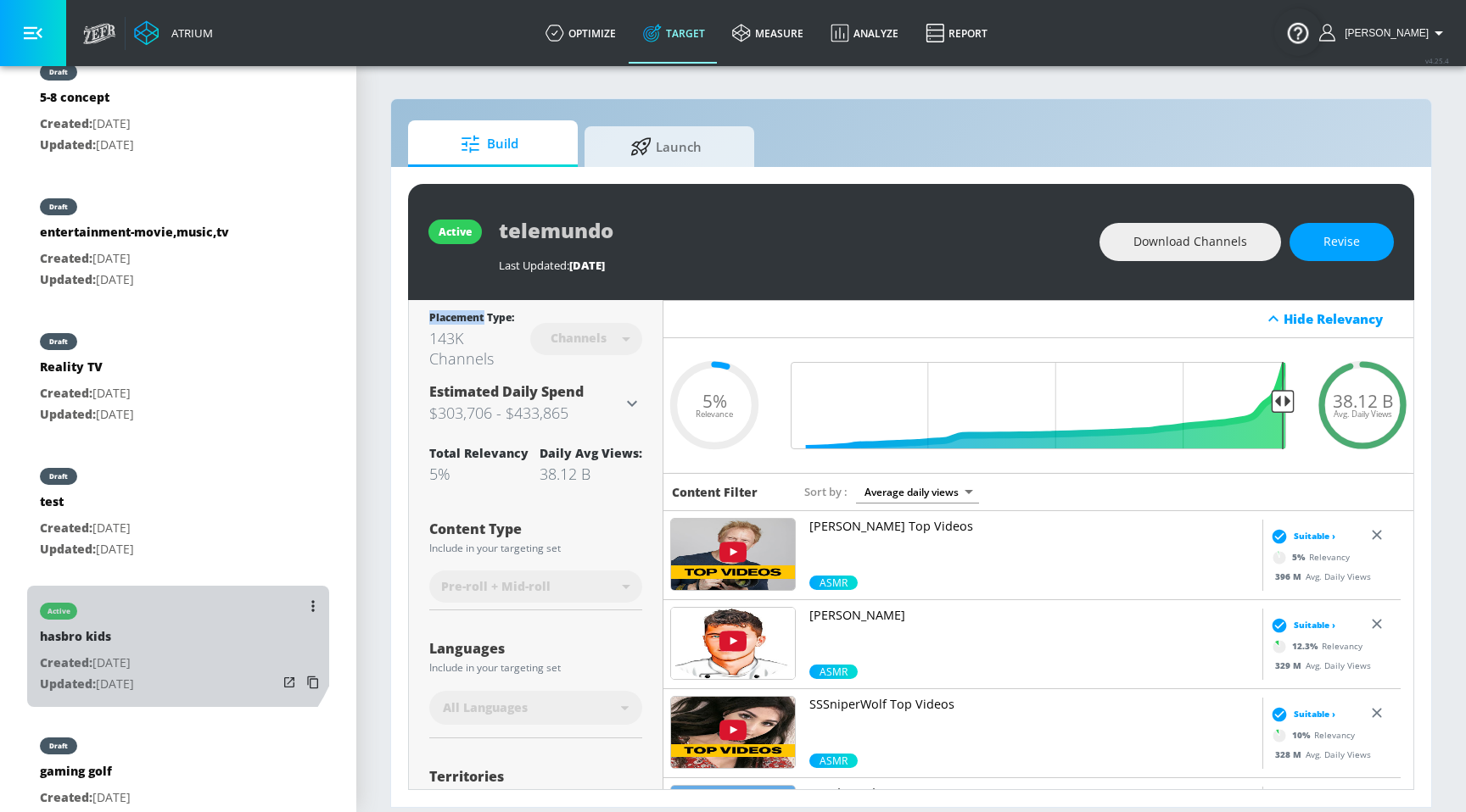
click at [134, 607] on div "active" at bounding box center [87, 607] width 94 height 42
type input "hasbro kids"
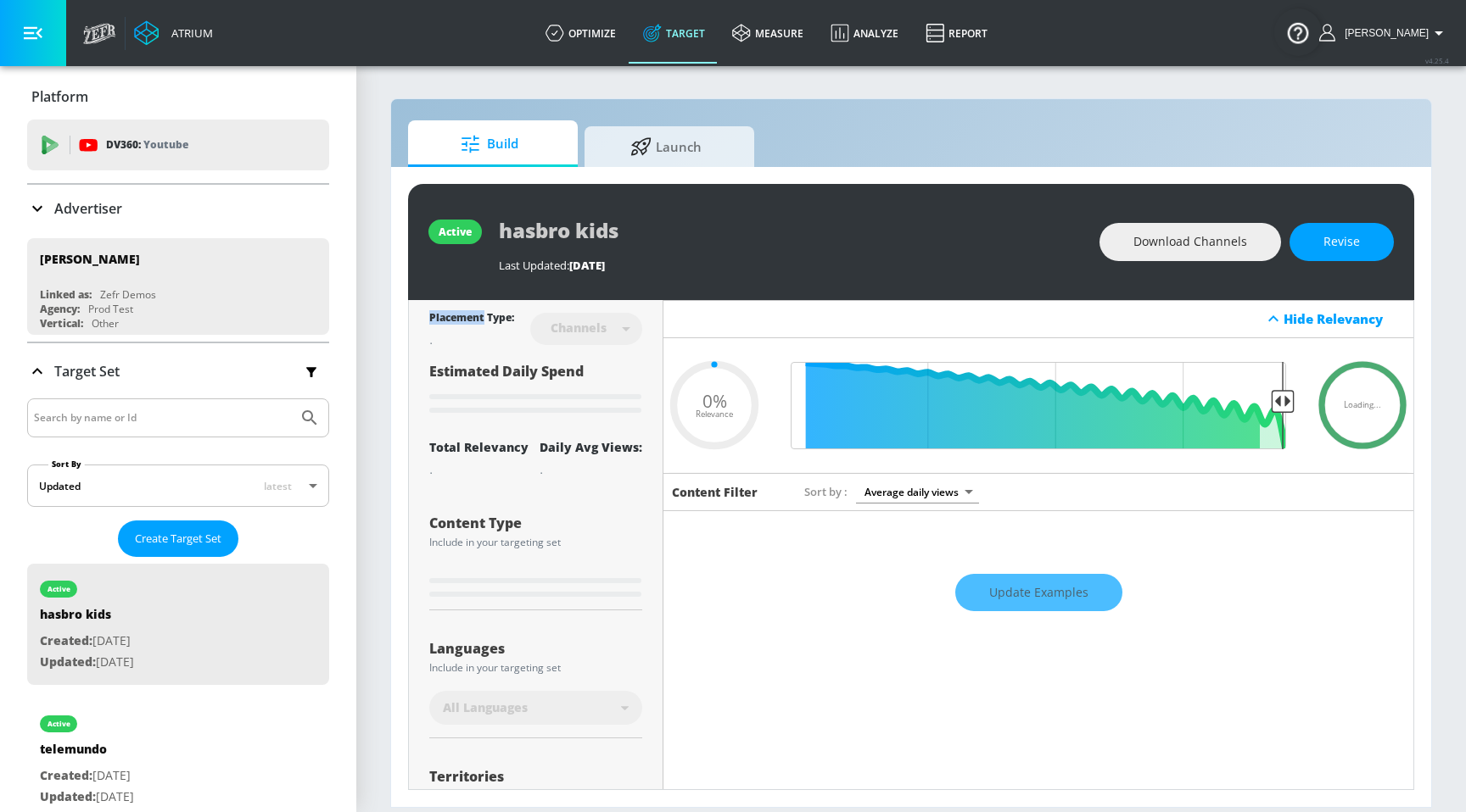
type input "0.71"
